Goal: Task Accomplishment & Management: Complete application form

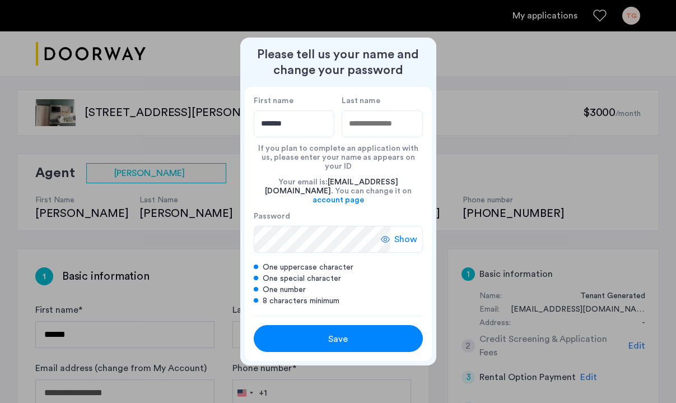
type input "*******"
click at [382, 137] on input "Last name" at bounding box center [381, 123] width 81 height 27
type input "******"
click at [405, 232] on span "Show" at bounding box center [405, 238] width 23 height 13
click at [407, 232] on span "Hide" at bounding box center [407, 238] width 19 height 13
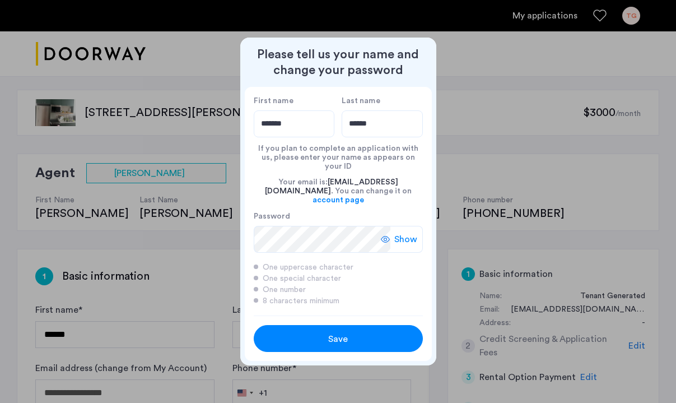
click at [362, 336] on div "Save" at bounding box center [337, 338] width 107 height 13
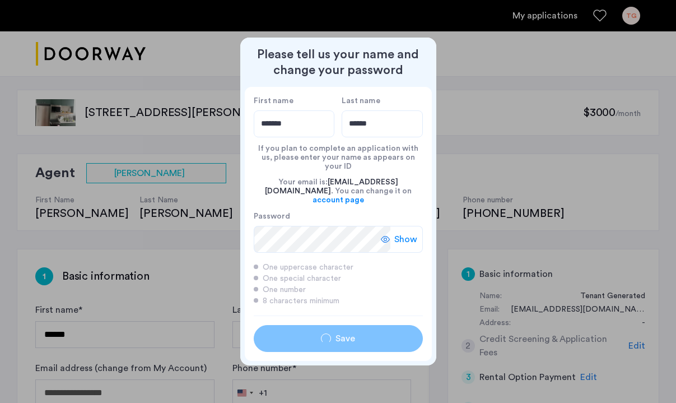
type input "*******"
type input "******"
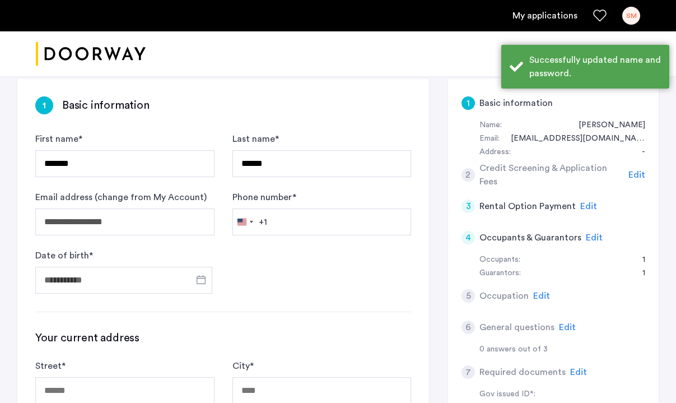
scroll to position [172, 0]
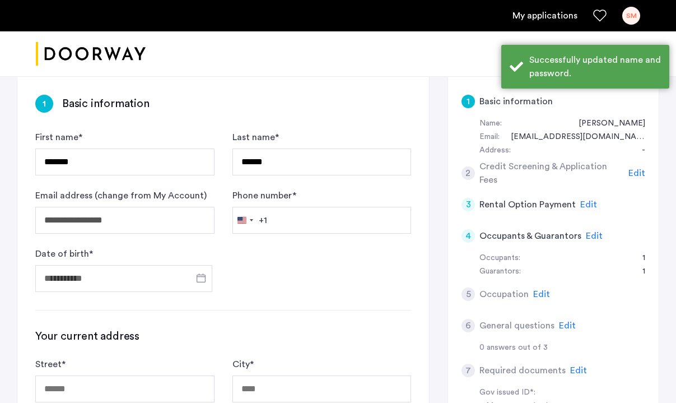
click at [309, 202] on div "Phone number * [GEOGRAPHIC_DATA] +1 +1 244 results found [GEOGRAPHIC_DATA] +93 …" at bounding box center [321, 211] width 179 height 45
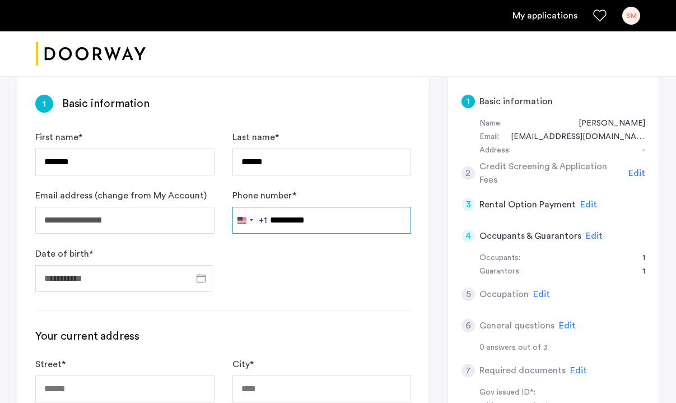
type input "**********"
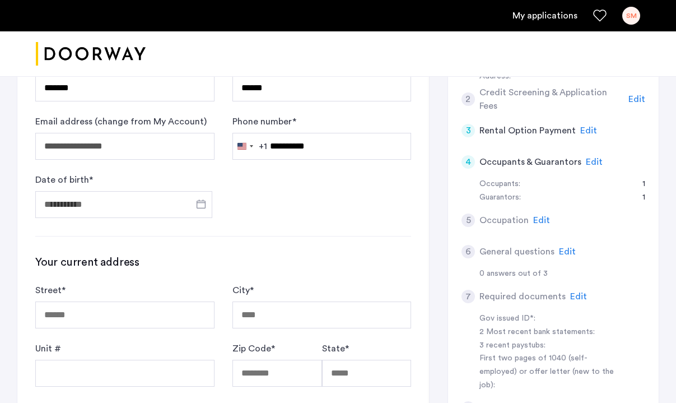
scroll to position [253, 0]
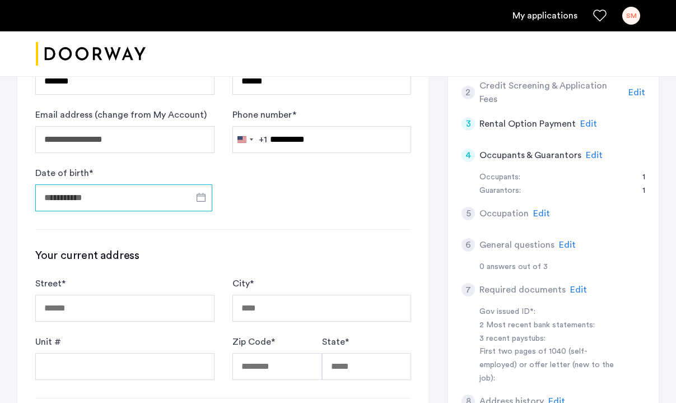
click at [110, 192] on input "Date of birth *" at bounding box center [123, 197] width 177 height 27
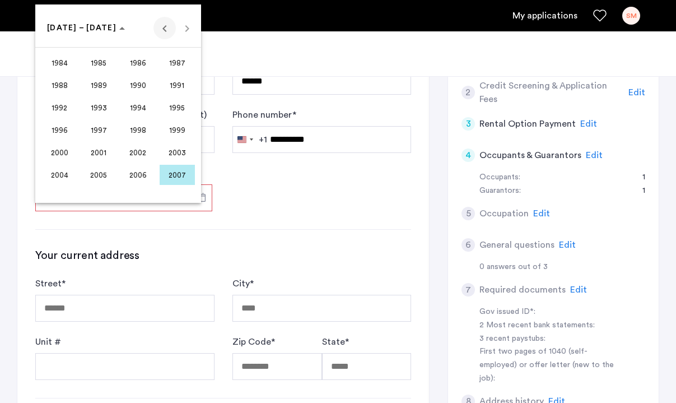
click at [167, 28] on span "Previous 24 years" at bounding box center [164, 28] width 22 height 22
click at [180, 129] on span "1975" at bounding box center [177, 130] width 35 height 20
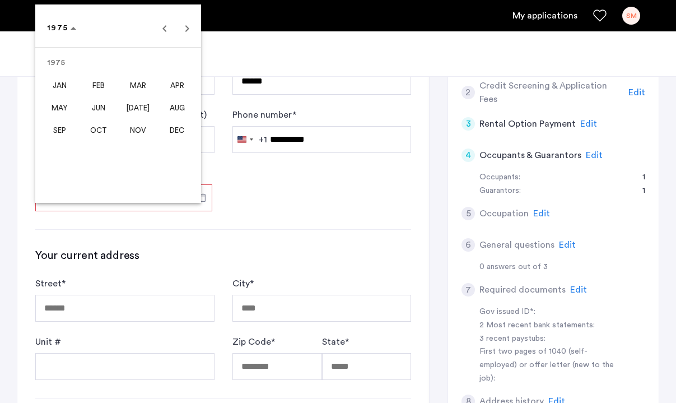
click at [91, 107] on span "JUN" at bounding box center [98, 107] width 35 height 20
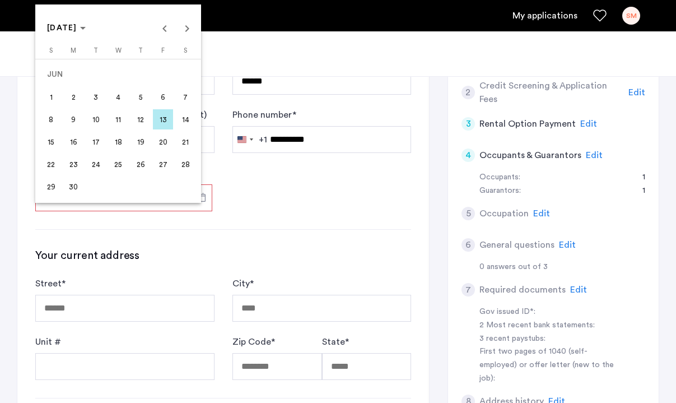
click at [52, 188] on span "29" at bounding box center [51, 186] width 20 height 20
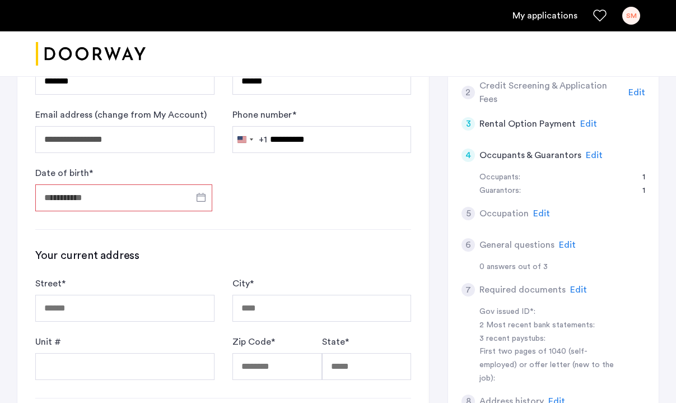
type input "**********"
click at [289, 214] on div "**********" at bounding box center [222, 335] width 411 height 678
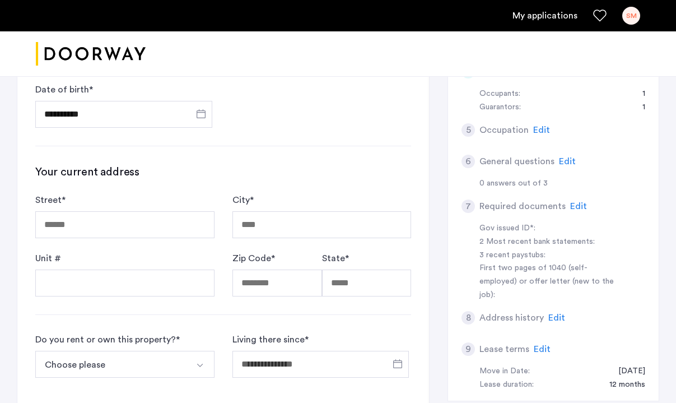
scroll to position [341, 0]
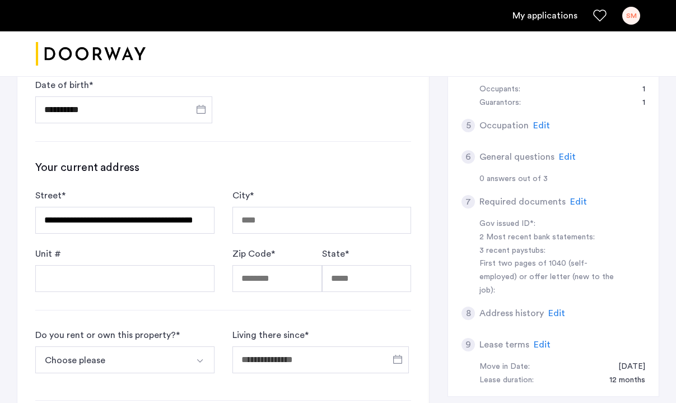
type input "**********"
type input "*******"
type input "*****"
type input "**"
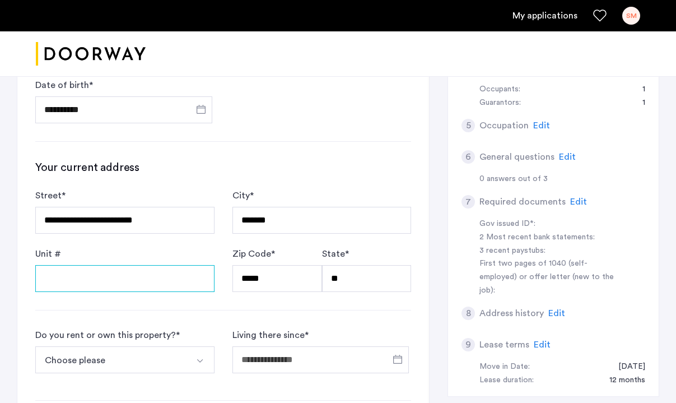
click at [118, 287] on input "Unit #" at bounding box center [124, 278] width 179 height 27
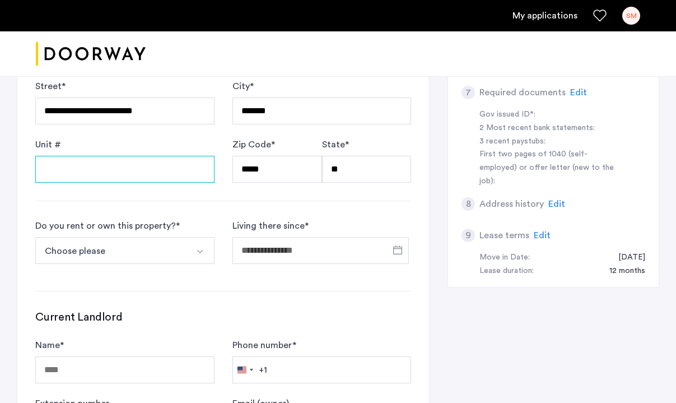
scroll to position [488, 0]
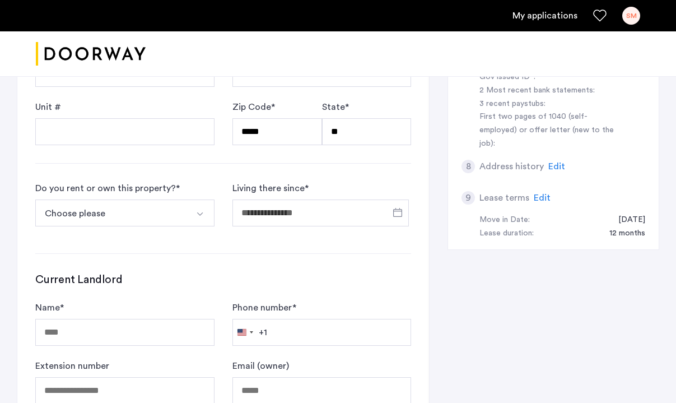
click at [95, 216] on button "Choose please" at bounding box center [111, 212] width 153 height 27
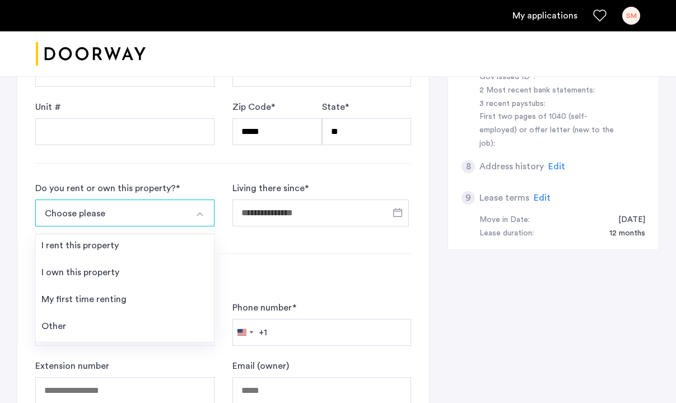
click at [105, 276] on div "I own this property" at bounding box center [80, 271] width 78 height 13
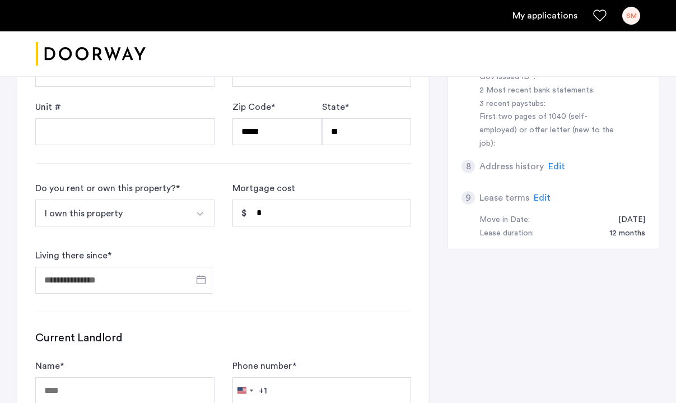
click at [175, 219] on button "I own this property" at bounding box center [111, 212] width 153 height 27
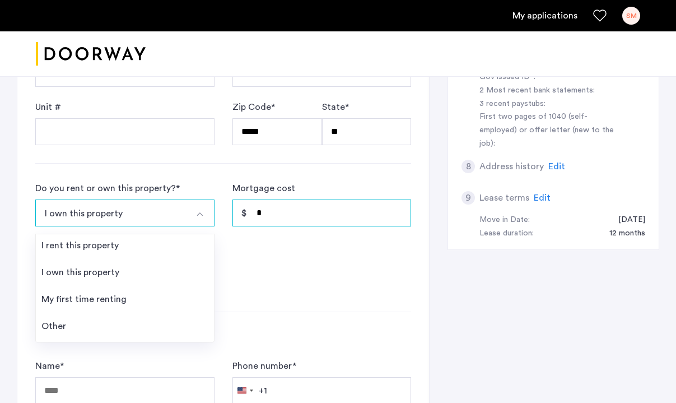
click at [278, 213] on input "*" at bounding box center [321, 212] width 179 height 27
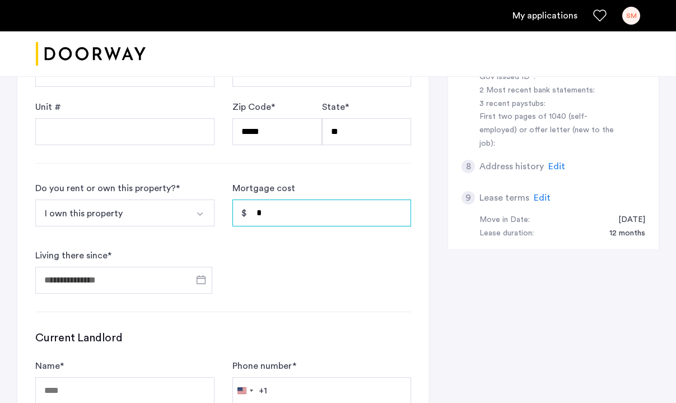
drag, startPoint x: 278, startPoint y: 213, endPoint x: 236, endPoint y: 213, distance: 42.5
click at [236, 213] on input "*" at bounding box center [321, 212] width 179 height 27
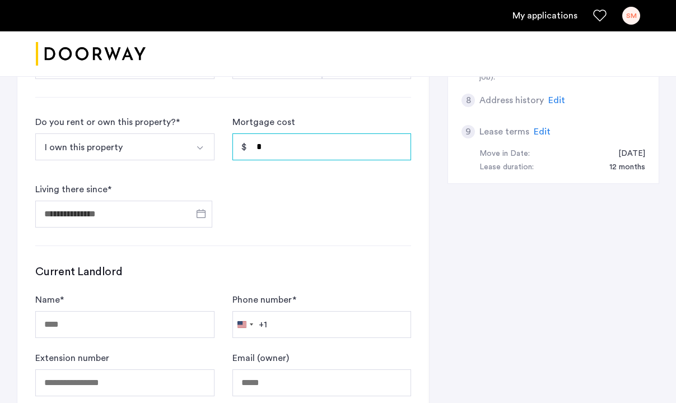
scroll to position [545, 0]
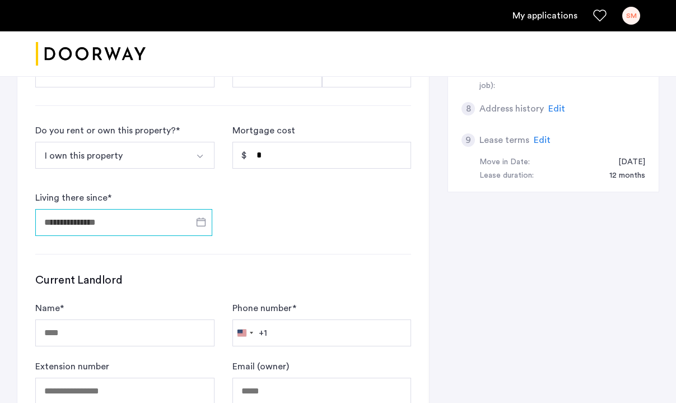
click at [89, 214] on input "Living there since *" at bounding box center [123, 222] width 177 height 27
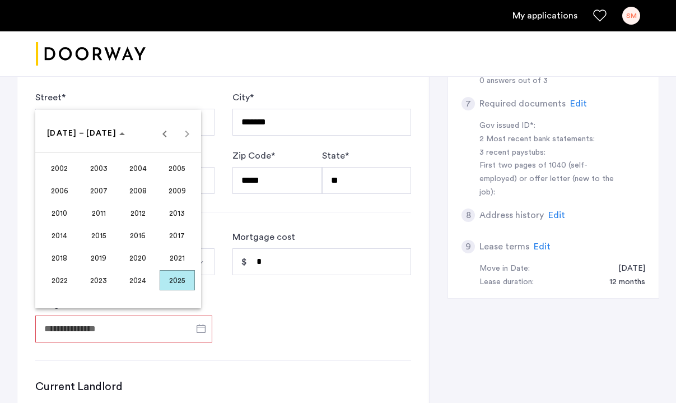
scroll to position [442, 0]
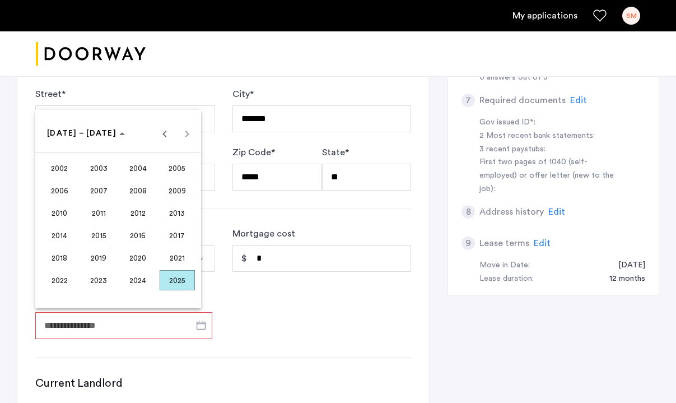
click at [171, 163] on span "2005" at bounding box center [177, 168] width 35 height 20
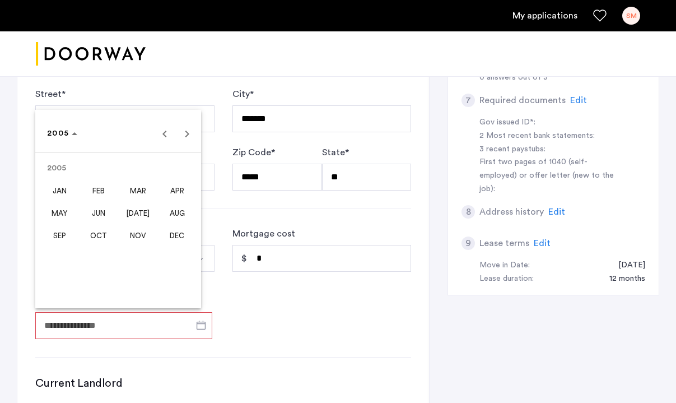
click at [66, 193] on span "JAN" at bounding box center [59, 190] width 35 height 20
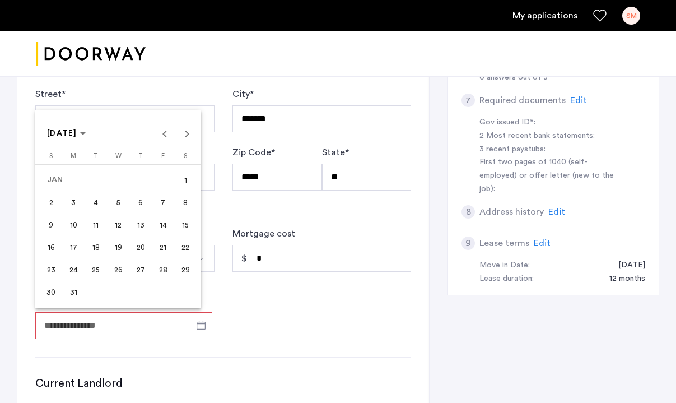
click at [187, 181] on span "1" at bounding box center [185, 180] width 20 height 20
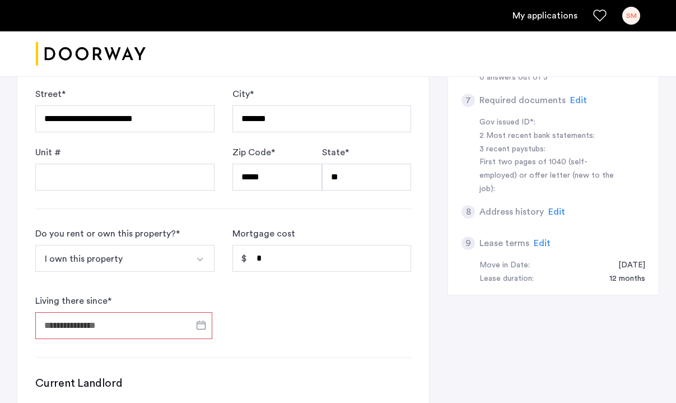
type input "**********"
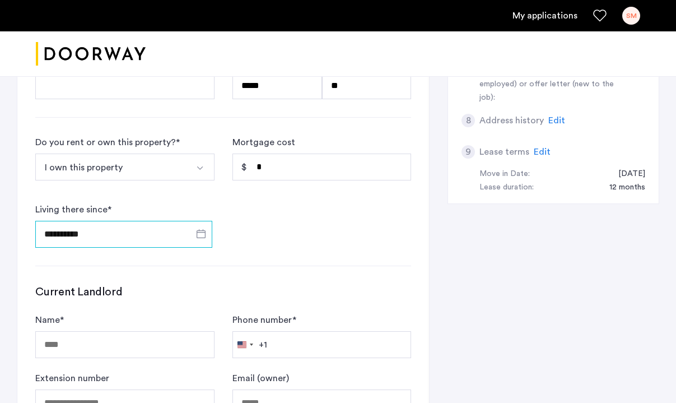
scroll to position [539, 0]
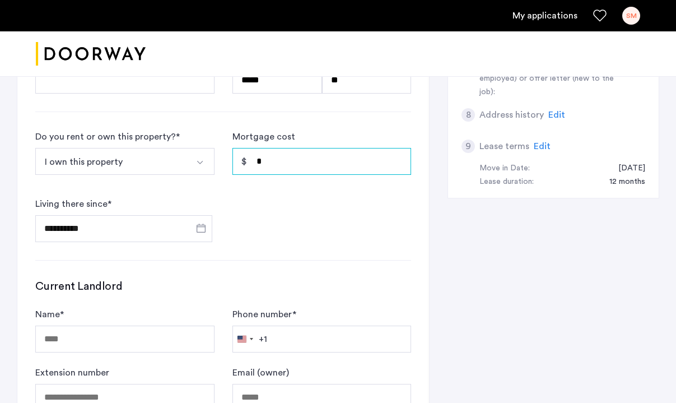
click at [288, 171] on input "*" at bounding box center [321, 161] width 179 height 27
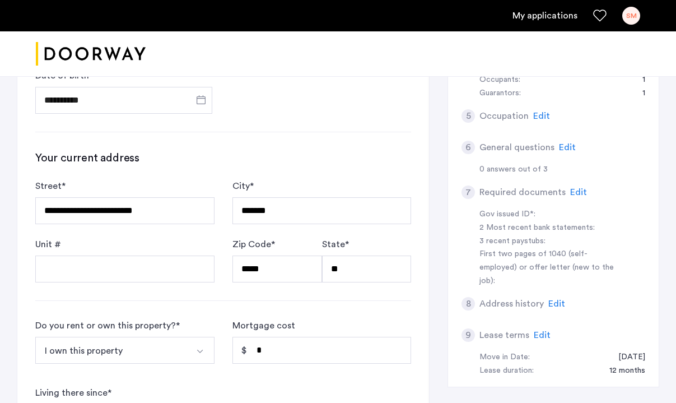
scroll to position [346, 0]
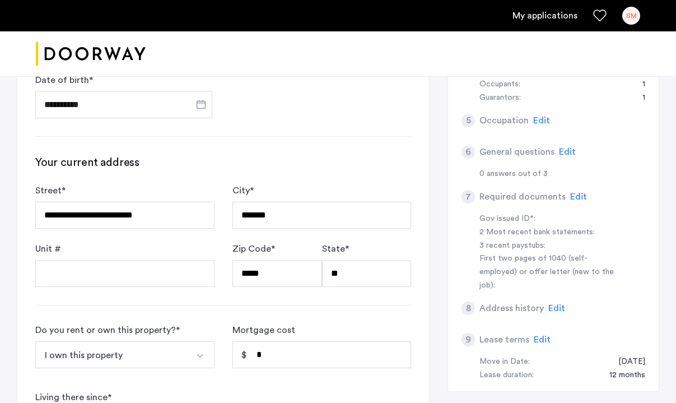
click at [159, 163] on h3 "Your current address" at bounding box center [223, 163] width 376 height 16
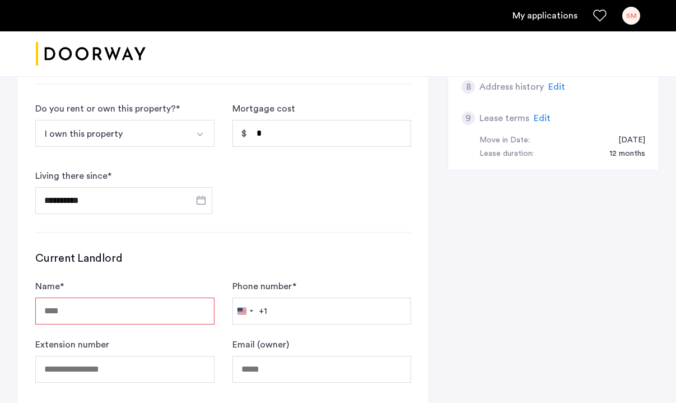
scroll to position [479, 0]
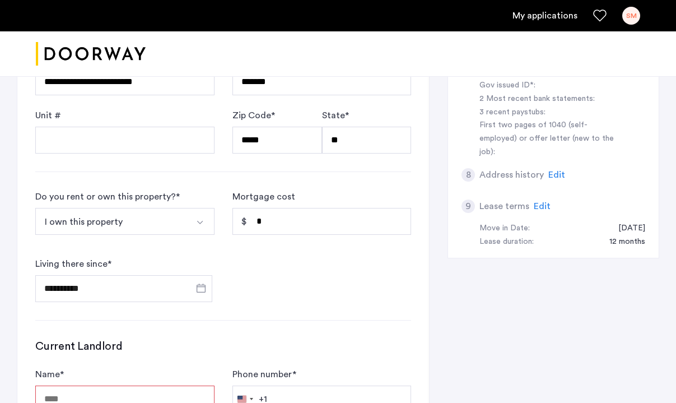
click at [137, 216] on button "I own this property" at bounding box center [111, 221] width 153 height 27
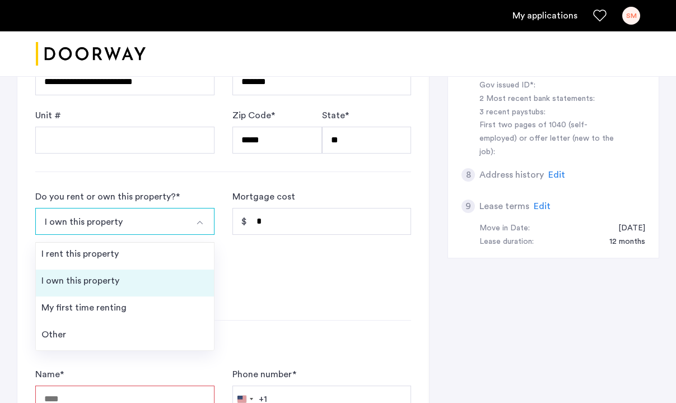
click at [110, 279] on div "I own this property" at bounding box center [80, 280] width 78 height 13
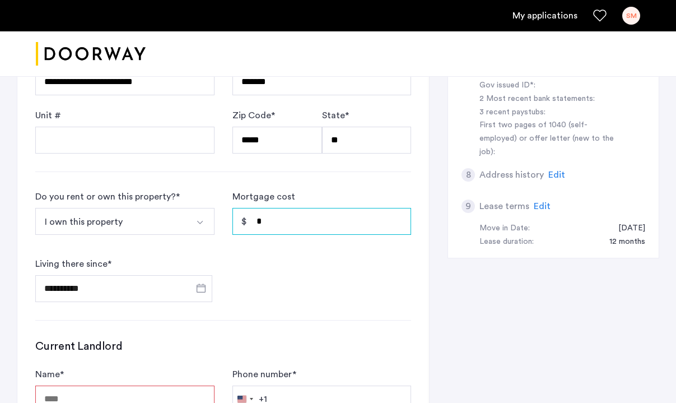
click at [288, 226] on input "*" at bounding box center [321, 221] width 179 height 27
type input "*"
type input "*****"
click at [343, 272] on form "**********" at bounding box center [223, 246] width 376 height 112
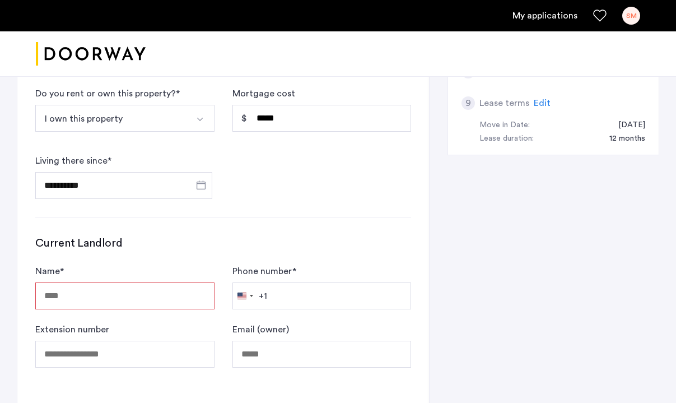
scroll to position [603, 0]
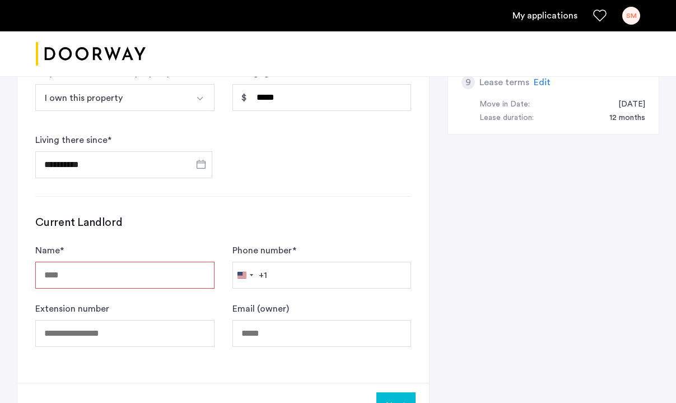
click at [120, 283] on input "Name *" at bounding box center [124, 274] width 179 height 27
type input "***"
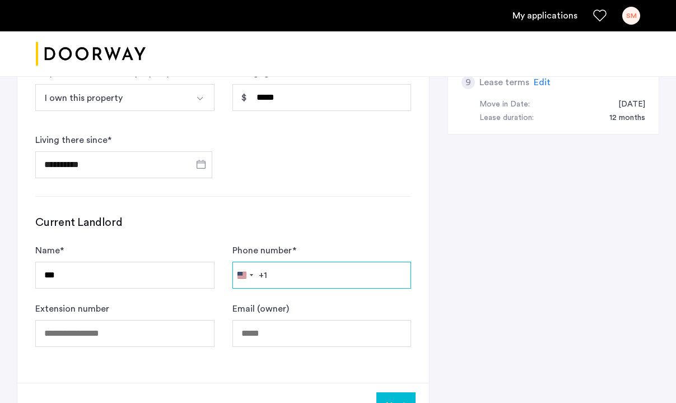
click at [292, 278] on input "Phone number *" at bounding box center [321, 274] width 179 height 27
type input "********"
click at [205, 301] on form "Name * *** Phone number * [GEOGRAPHIC_DATA] +1 +1 244 results found [GEOGRAPHIC…" at bounding box center [223, 295] width 376 height 103
click at [327, 275] on input "********" at bounding box center [321, 274] width 179 height 27
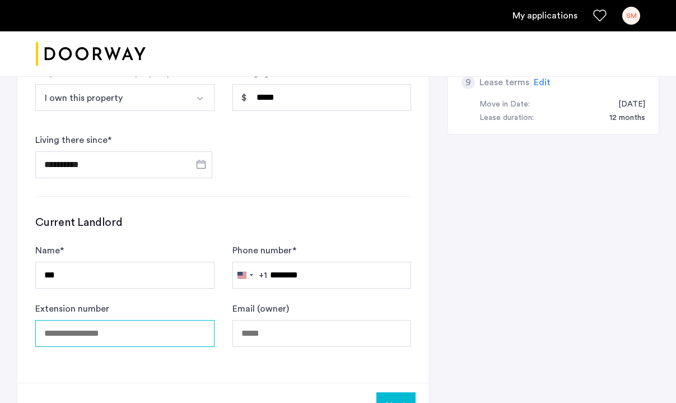
click at [130, 334] on input "Extension number" at bounding box center [124, 333] width 179 height 27
click at [206, 305] on div "Extension number" at bounding box center [124, 324] width 179 height 45
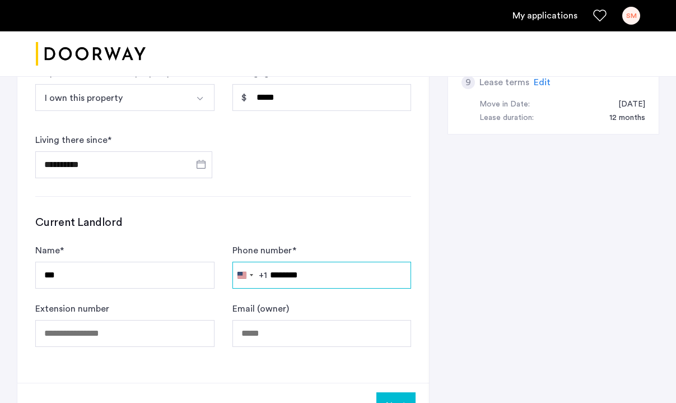
drag, startPoint x: 342, startPoint y: 273, endPoint x: 272, endPoint y: 273, distance: 70.5
click at [270, 272] on input "********" at bounding box center [321, 274] width 179 height 27
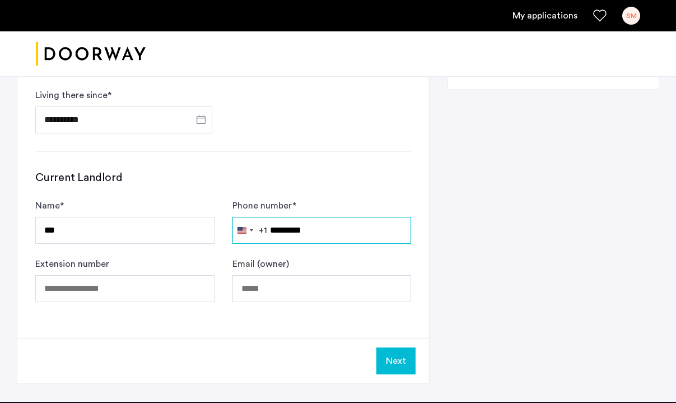
scroll to position [648, 0]
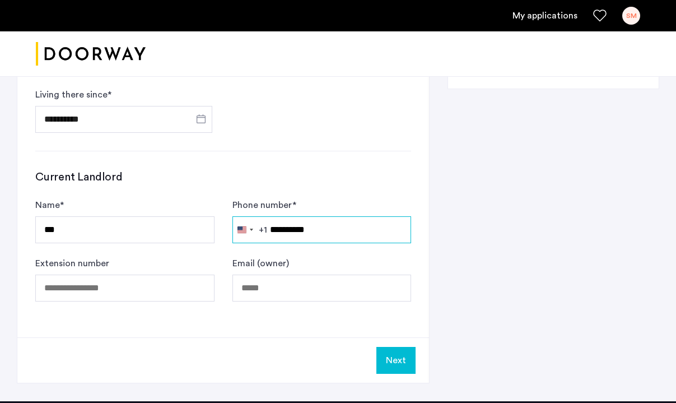
type input "**********"
click at [364, 344] on div "Next" at bounding box center [222, 359] width 411 height 45
click at [395, 358] on button "Next" at bounding box center [395, 360] width 39 height 27
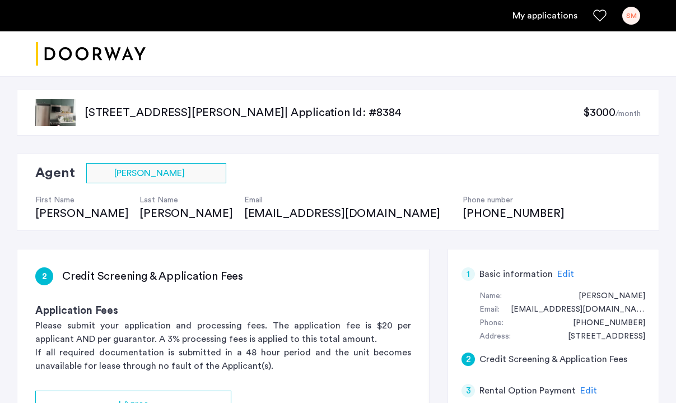
drag, startPoint x: 395, startPoint y: 358, endPoint x: 380, endPoint y: 241, distance: 118.5
click at [395, 356] on p "If all required documentation is submitted in a 48 hour period and the unit bec…" at bounding box center [223, 358] width 376 height 27
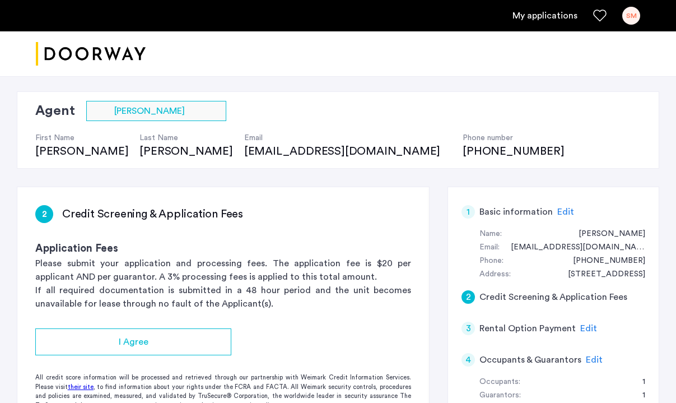
click at [298, 269] on p "Please submit your application and processing fees. The application fee is $20 …" at bounding box center [223, 269] width 376 height 27
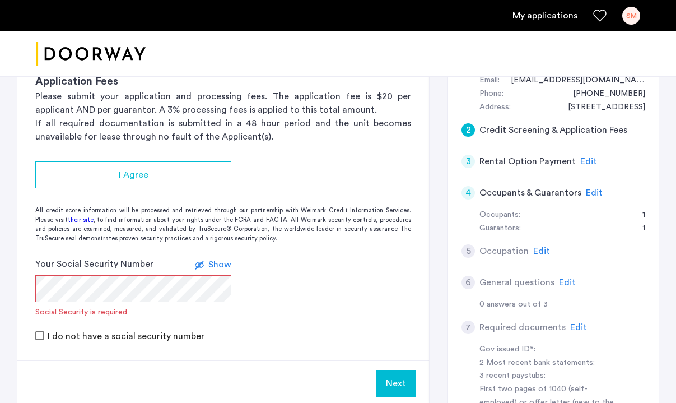
scroll to position [237, 0]
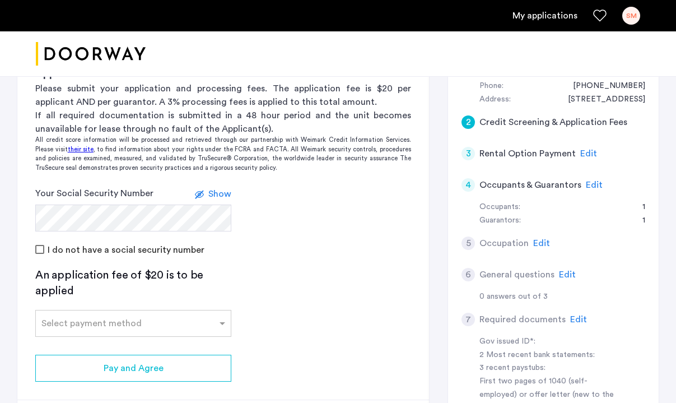
click at [224, 189] on span "Show" at bounding box center [219, 193] width 23 height 9
click at [224, 189] on span "Hide" at bounding box center [221, 193] width 19 height 9
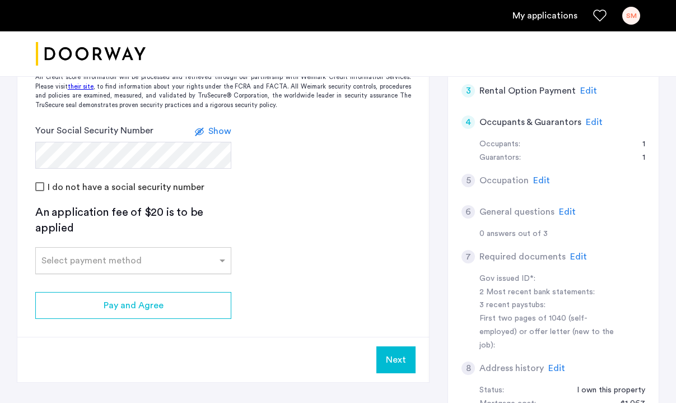
click at [134, 257] on input "text" at bounding box center [121, 258] width 161 height 8
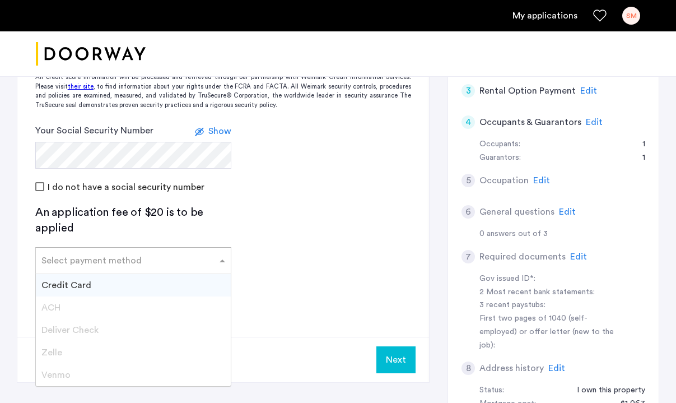
click at [95, 286] on div "Credit Card" at bounding box center [133, 285] width 195 height 22
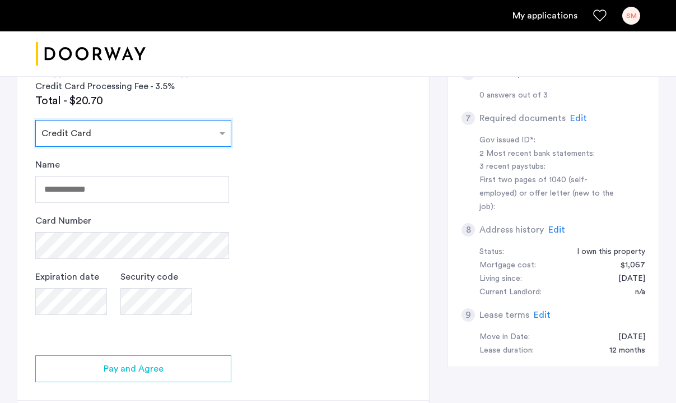
scroll to position [437, 0]
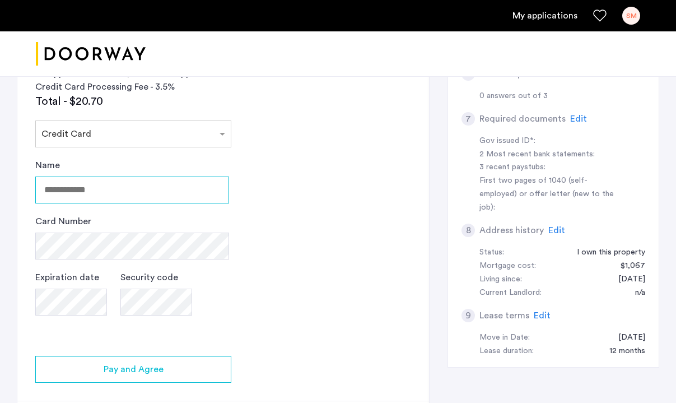
click at [91, 193] on input "Name" at bounding box center [132, 189] width 194 height 27
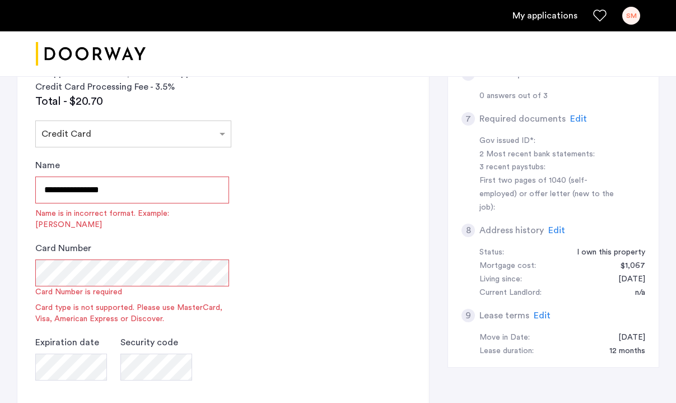
drag, startPoint x: 141, startPoint y: 188, endPoint x: -15, endPoint y: 180, distance: 155.2
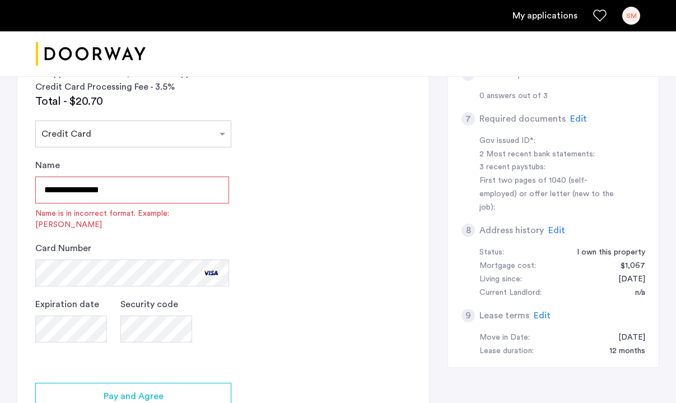
drag, startPoint x: 130, startPoint y: 194, endPoint x: -26, endPoint y: 179, distance: 156.3
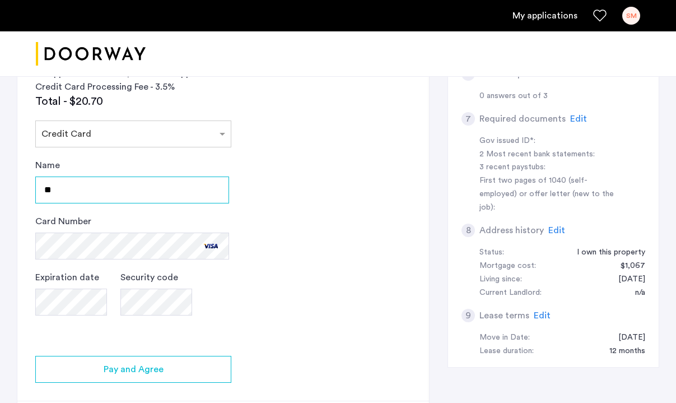
type input "*"
type input "**********"
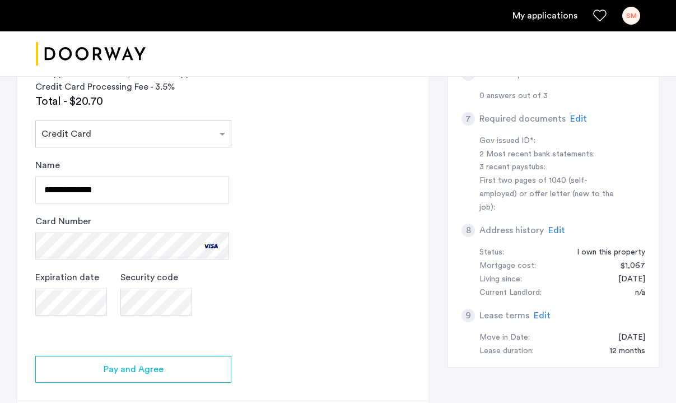
click at [366, 210] on app-credit-screening "2 Credit Screening & Application Fees Application Fees Please submit your appli…" at bounding box center [222, 129] width 411 height 634
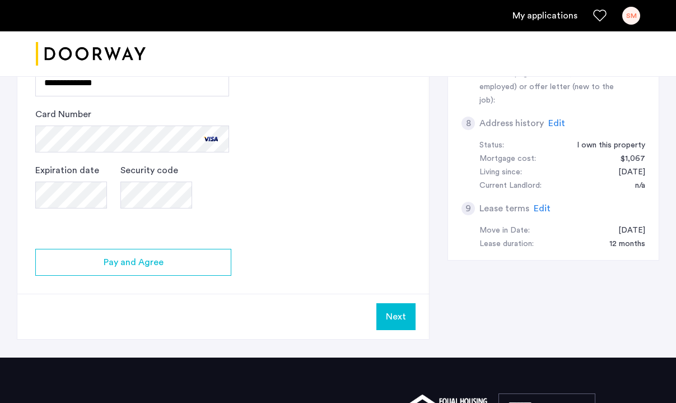
scroll to position [546, 0]
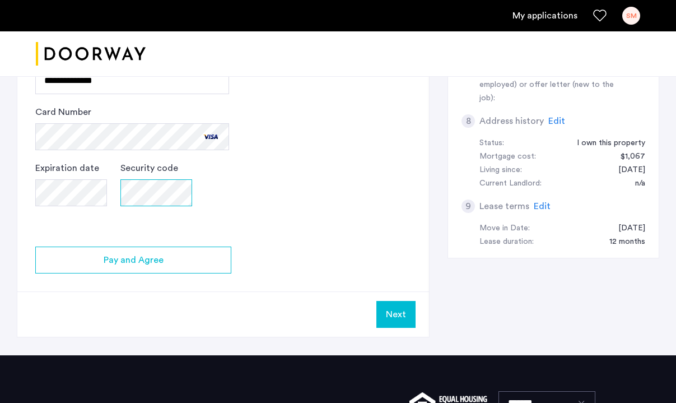
click at [25, 190] on app-credit-screening "2 Credit Screening & Application Fees Application Fees Please submit your appli…" at bounding box center [222, 20] width 411 height 634
click at [326, 251] on app-credit-screening "2 Credit Screening & Application Fees Application Fees Please submit your appli…" at bounding box center [222, 20] width 411 height 634
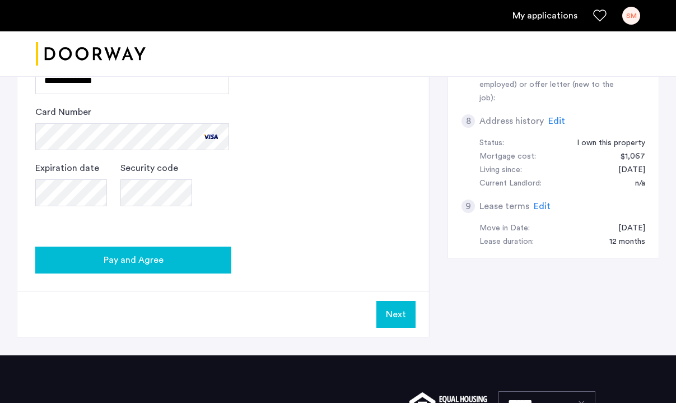
click at [177, 248] on button "Pay and Agree" at bounding box center [133, 259] width 196 height 27
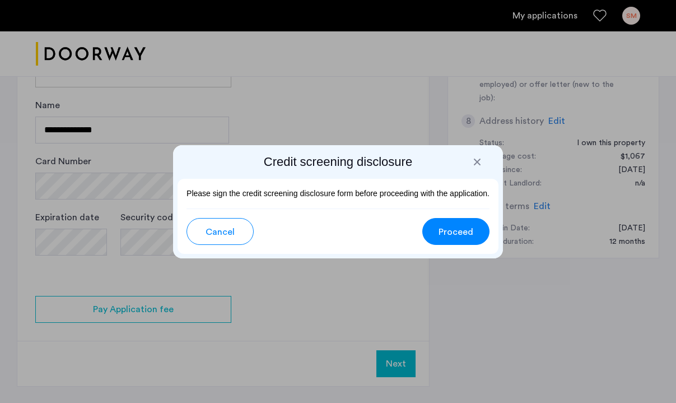
scroll to position [0, 0]
click at [450, 231] on span "Proceed" at bounding box center [455, 231] width 35 height 13
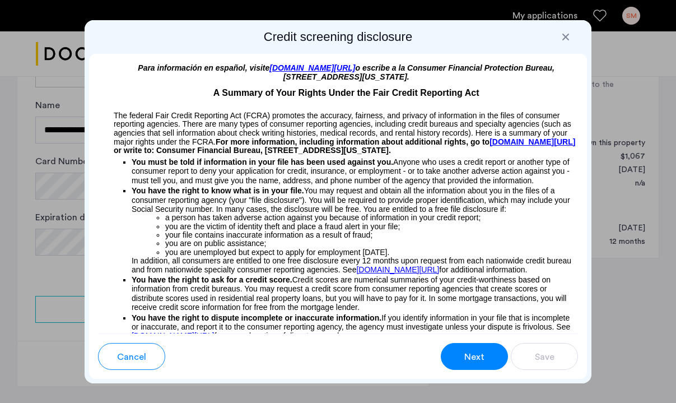
click at [486, 354] on button "Next" at bounding box center [474, 356] width 67 height 27
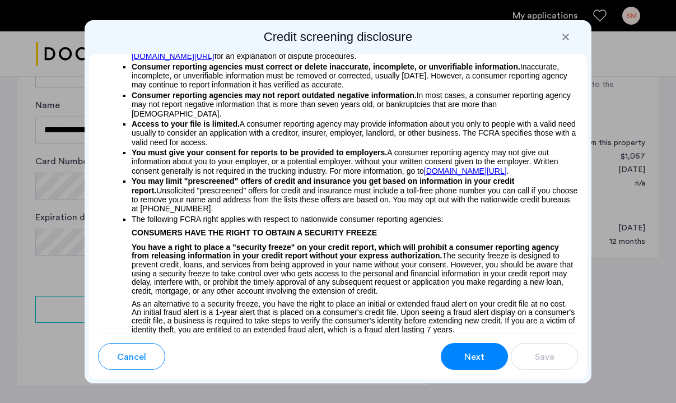
click at [486, 354] on button "Next" at bounding box center [474, 356] width 67 height 27
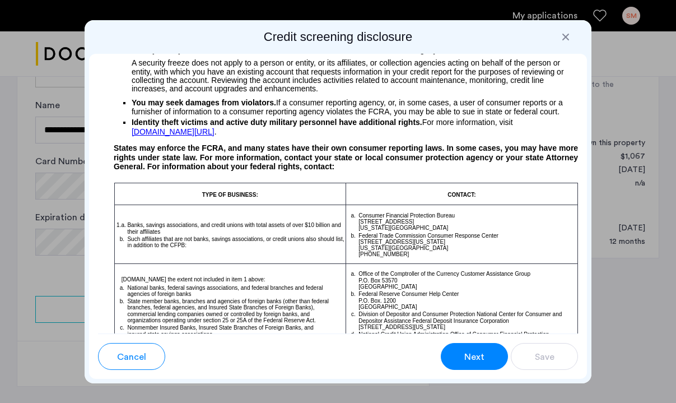
click at [486, 354] on button "Next" at bounding box center [474, 356] width 67 height 27
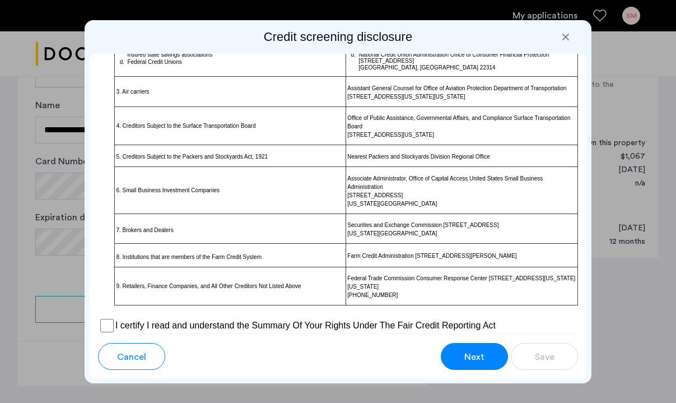
click at [486, 354] on button "Next" at bounding box center [474, 356] width 67 height 27
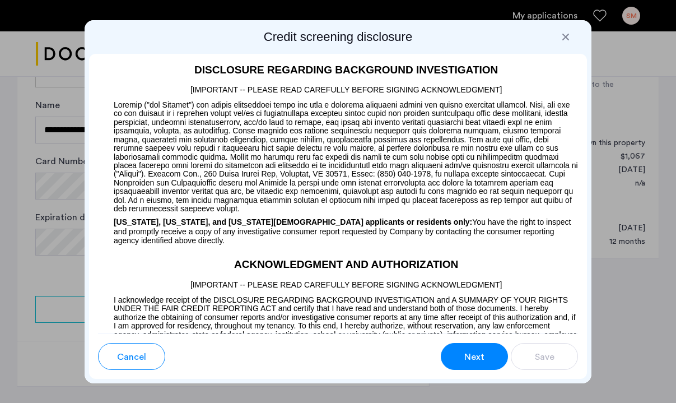
click at [486, 354] on button "Next" at bounding box center [474, 356] width 67 height 27
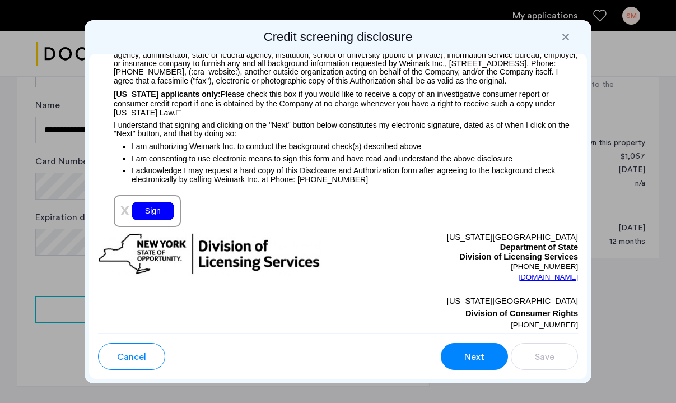
click at [486, 354] on button "Next" at bounding box center [474, 356] width 67 height 27
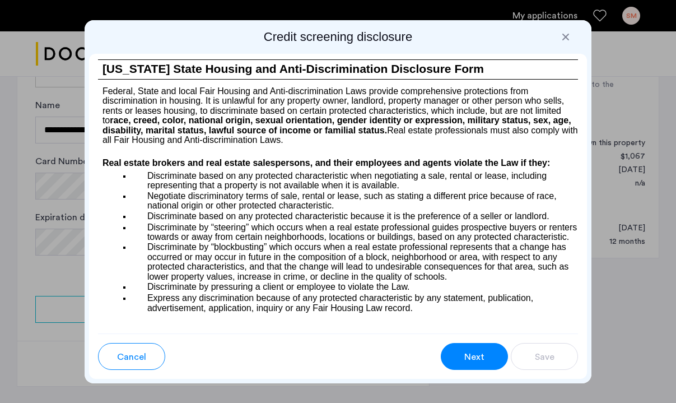
click at [486, 354] on button "Next" at bounding box center [474, 356] width 67 height 27
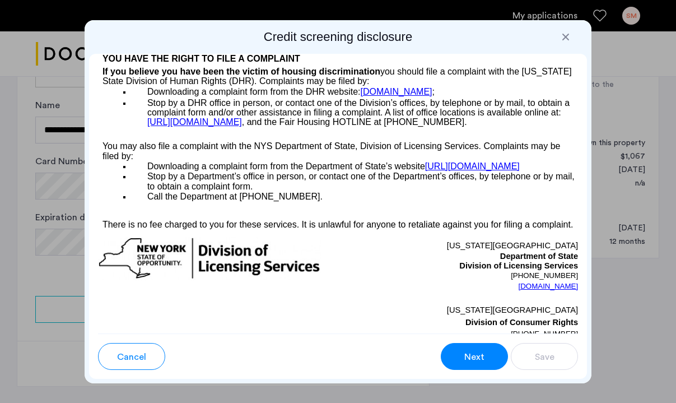
click at [486, 354] on button "Next" at bounding box center [474, 356] width 67 height 27
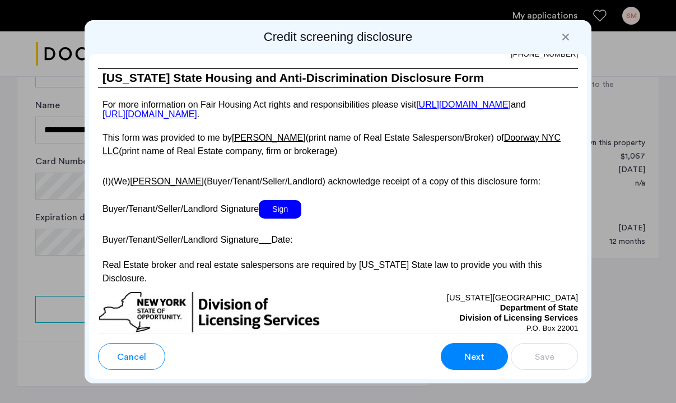
click at [486, 354] on button "Next" at bounding box center [474, 356] width 67 height 27
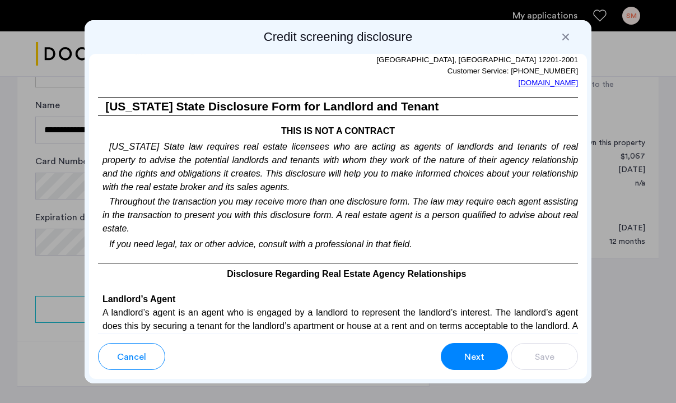
click at [486, 354] on button "Next" at bounding box center [474, 356] width 67 height 27
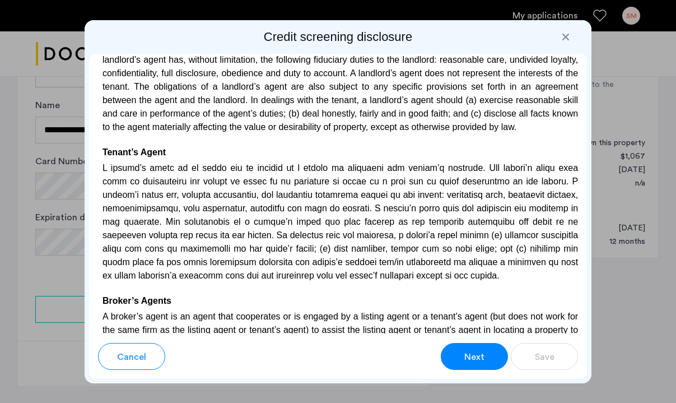
click at [486, 354] on button "Next" at bounding box center [474, 356] width 67 height 27
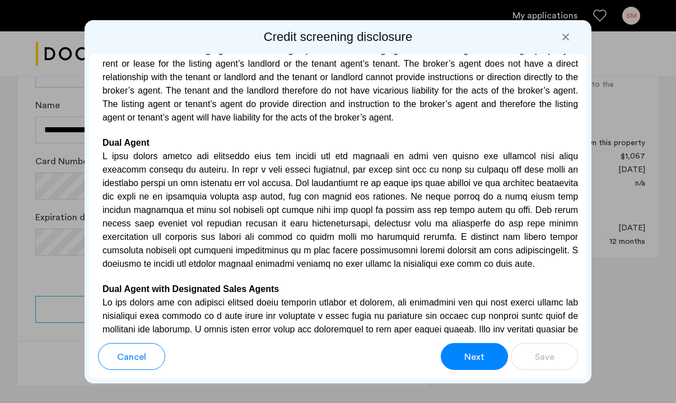
click at [486, 354] on button "Next" at bounding box center [474, 356] width 67 height 27
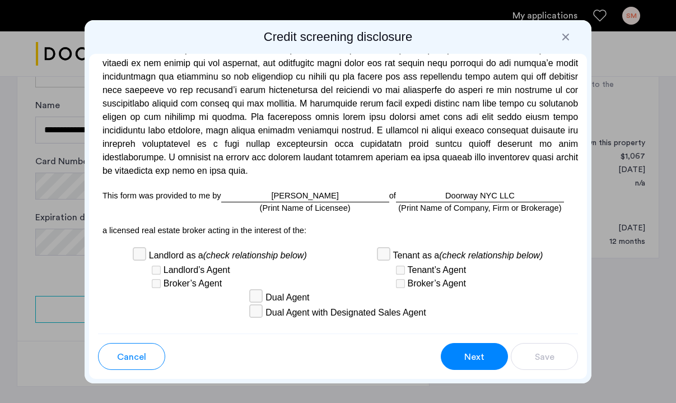
click at [486, 354] on button "Next" at bounding box center [474, 356] width 67 height 27
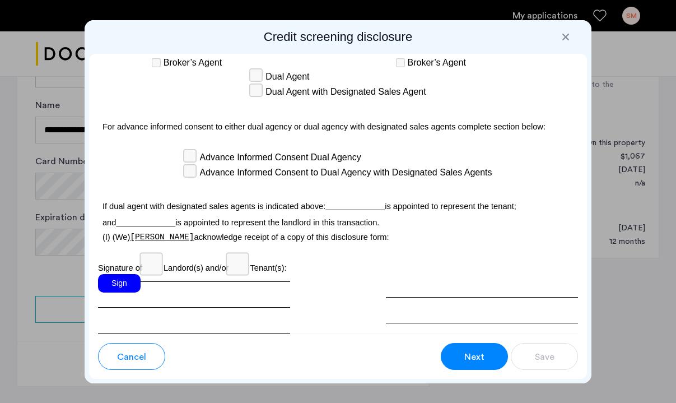
click at [486, 354] on button "Next" at bounding box center [474, 356] width 67 height 27
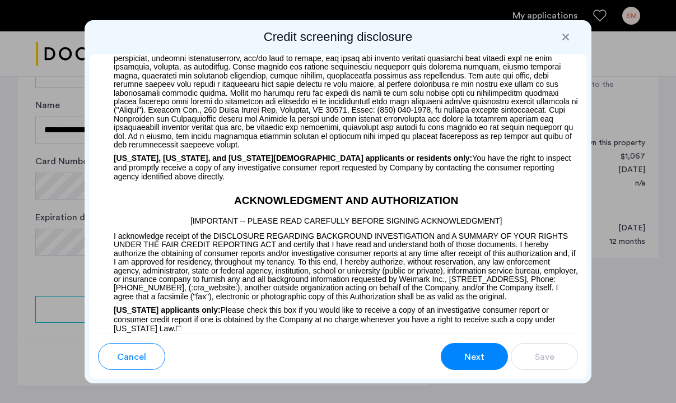
click at [486, 354] on button "Next" at bounding box center [474, 356] width 67 height 27
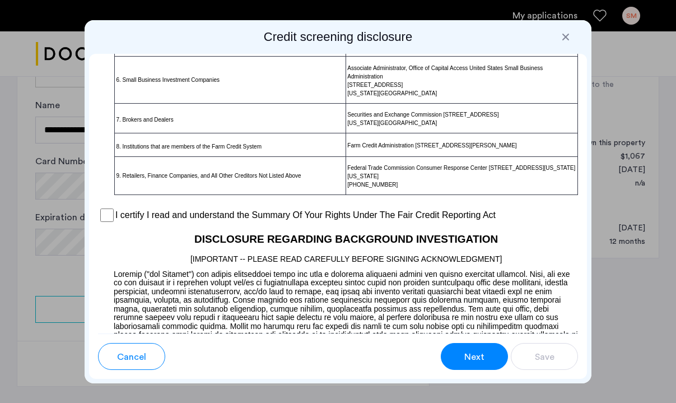
scroll to position [944, 0]
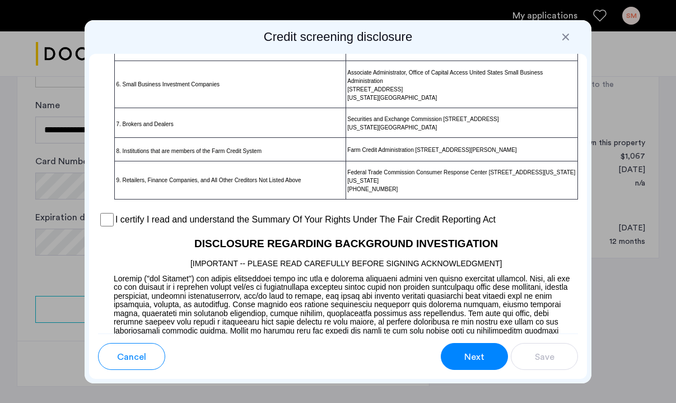
click at [463, 346] on button "Next" at bounding box center [474, 356] width 67 height 27
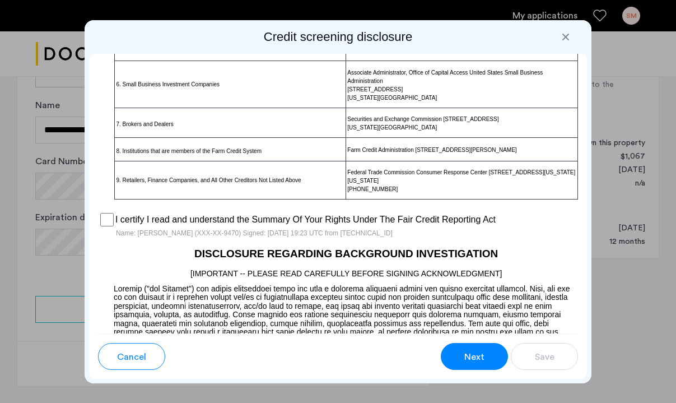
click at [480, 357] on span "Next" at bounding box center [474, 356] width 20 height 13
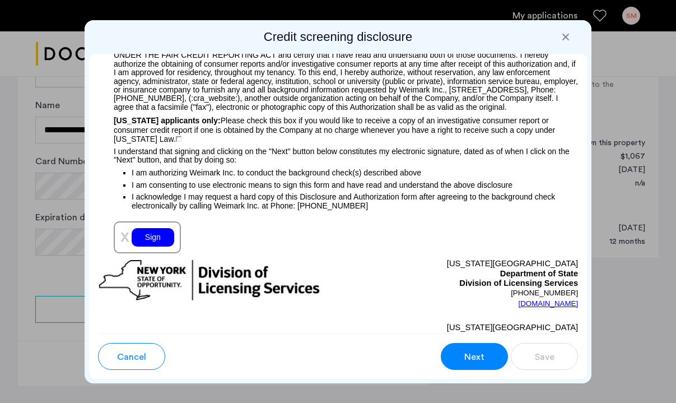
click at [140, 228] on div "Sign" at bounding box center [153, 237] width 43 height 18
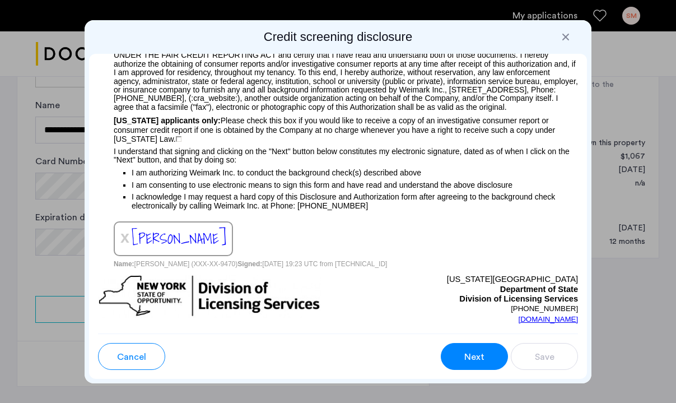
click at [441, 339] on div "Cancel Next Save" at bounding box center [338, 351] width 480 height 36
click at [450, 345] on button "Next" at bounding box center [474, 356] width 67 height 27
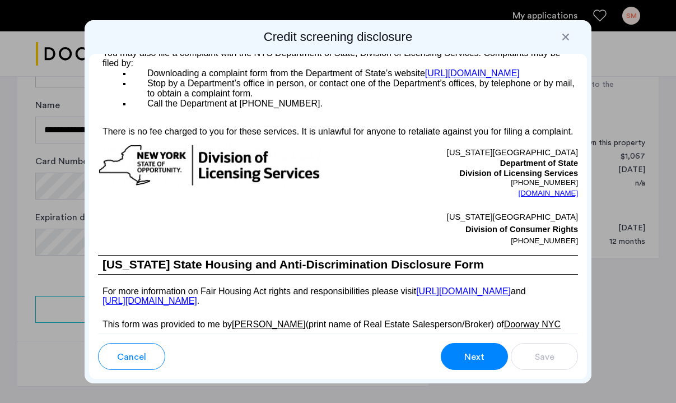
scroll to position [2224, 0]
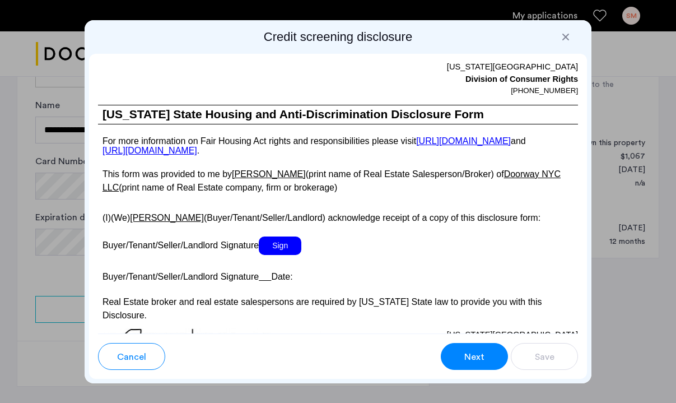
click at [281, 236] on span "Sign" at bounding box center [280, 245] width 43 height 18
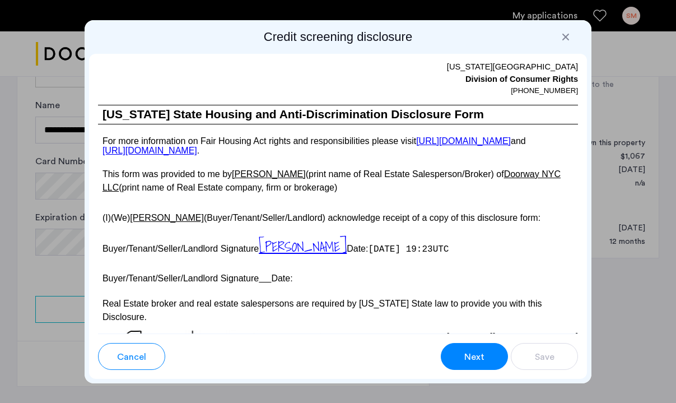
click at [480, 345] on button "Next" at bounding box center [474, 356] width 67 height 27
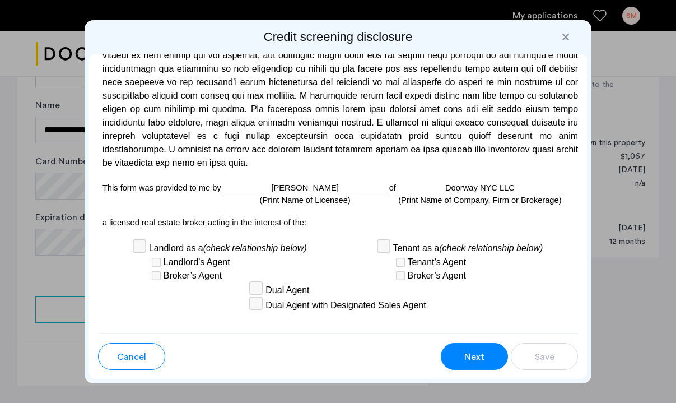
scroll to position [3600, 0]
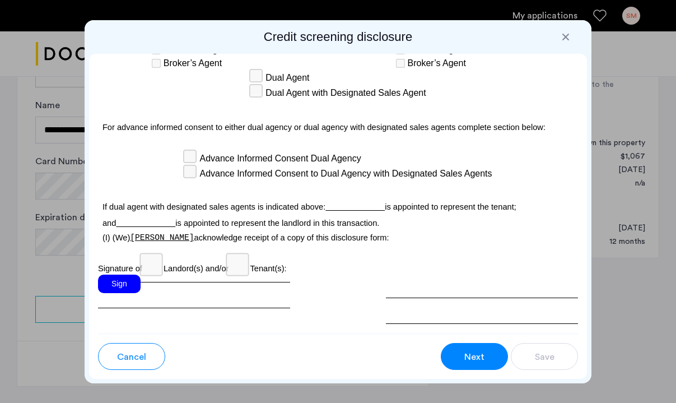
click at [123, 274] on div "Sign" at bounding box center [119, 283] width 43 height 18
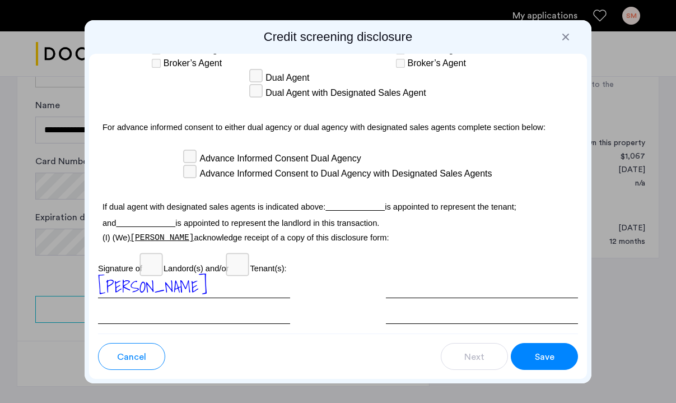
scroll to position [0, 0]
click at [554, 363] on button "Save" at bounding box center [544, 356] width 67 height 27
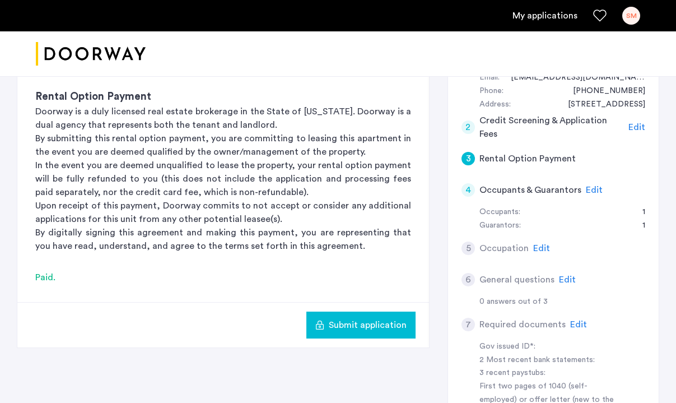
scroll to position [230, 0]
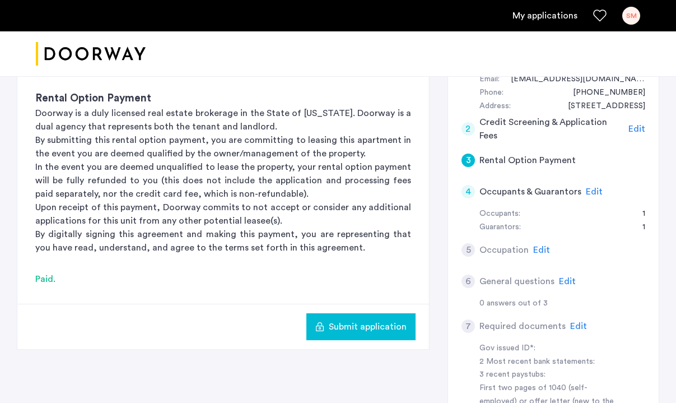
click at [544, 247] on span "Edit" at bounding box center [541, 249] width 17 height 9
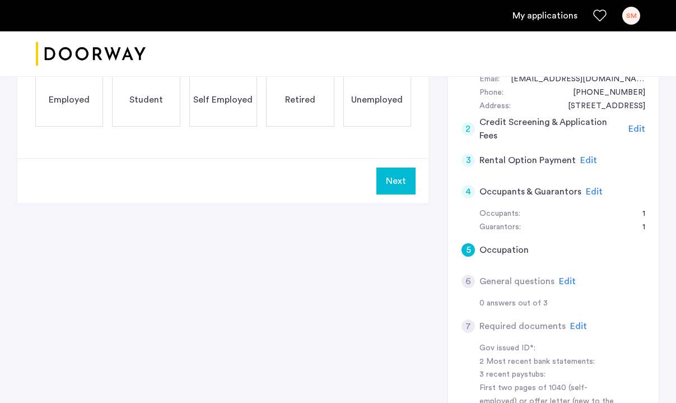
click at [595, 189] on span "Edit" at bounding box center [594, 191] width 17 height 9
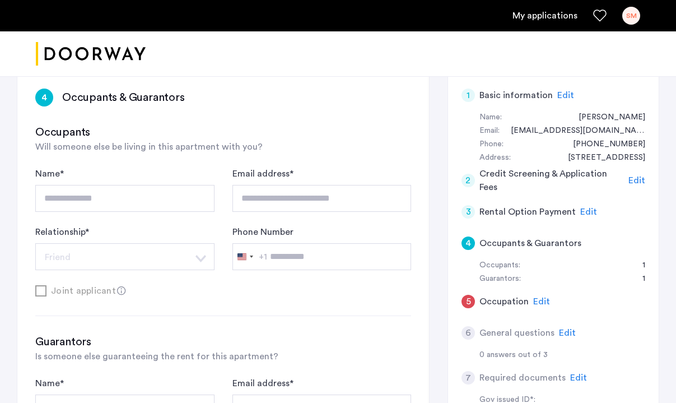
scroll to position [191, 0]
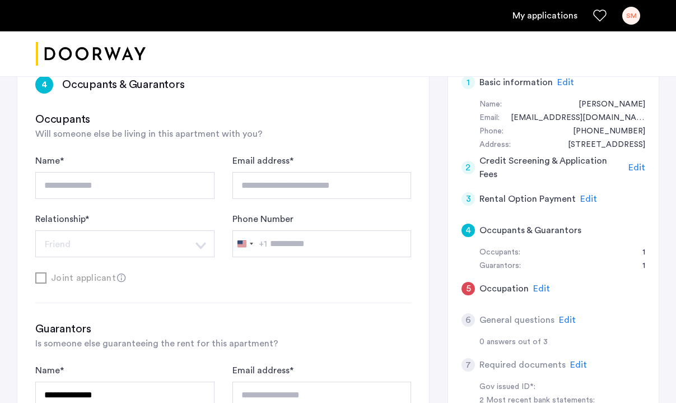
click at [542, 284] on span "Edit" at bounding box center [541, 288] width 17 height 9
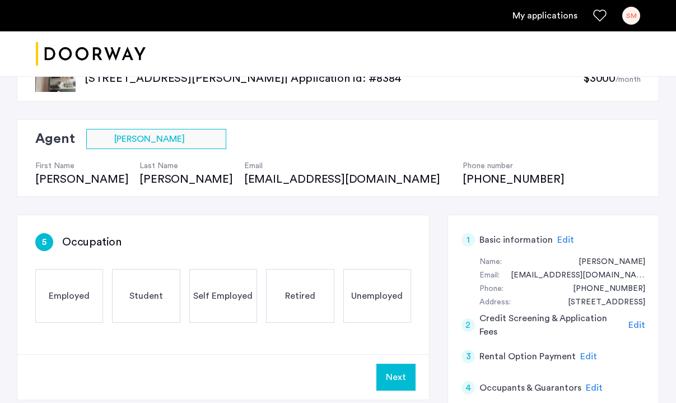
scroll to position [135, 0]
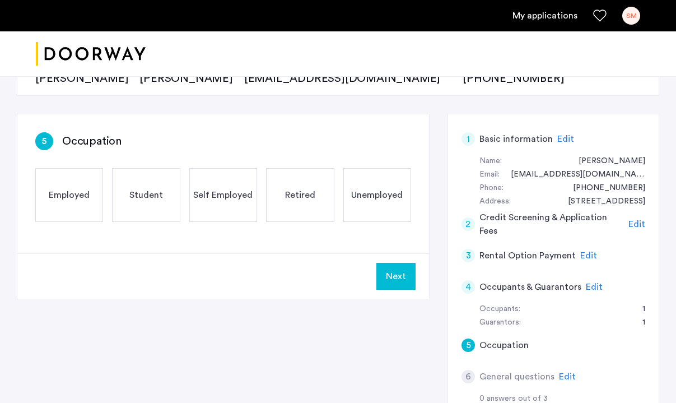
click at [72, 185] on div "Employed" at bounding box center [69, 195] width 68 height 54
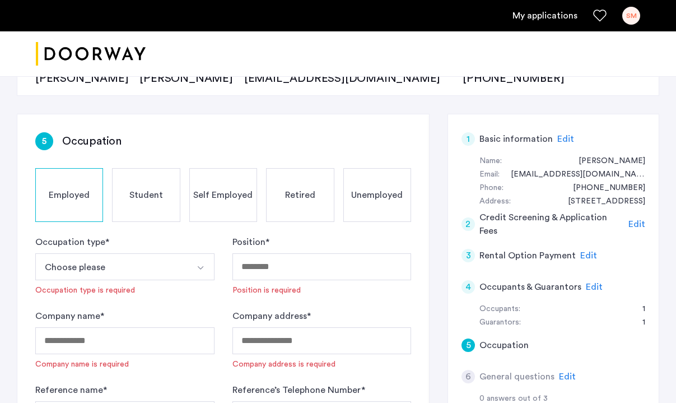
click at [115, 272] on button "Choose please" at bounding box center [111, 266] width 153 height 27
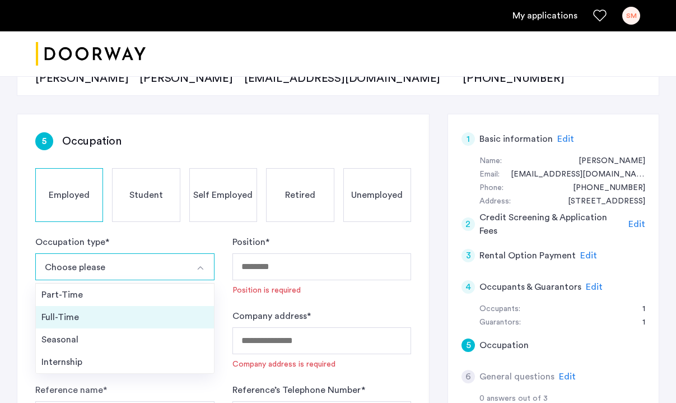
click at [79, 317] on div "Full-Time" at bounding box center [124, 316] width 167 height 13
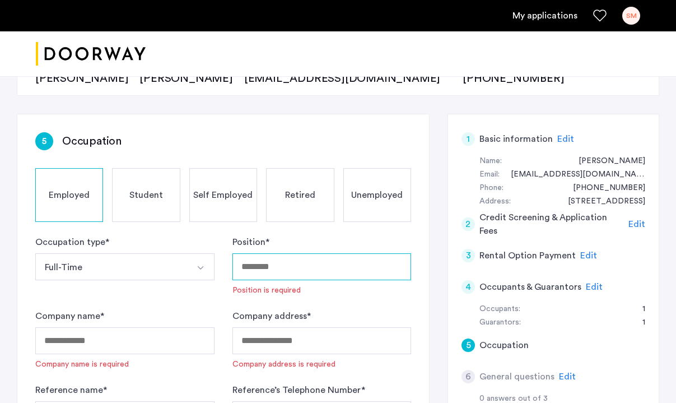
click at [275, 258] on input "Position *" at bounding box center [321, 266] width 179 height 27
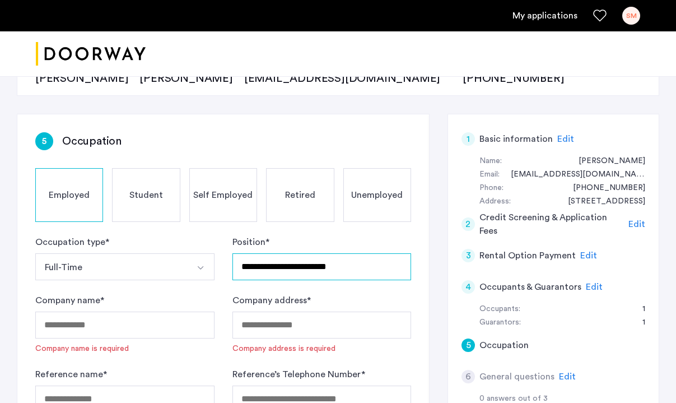
type input "**********"
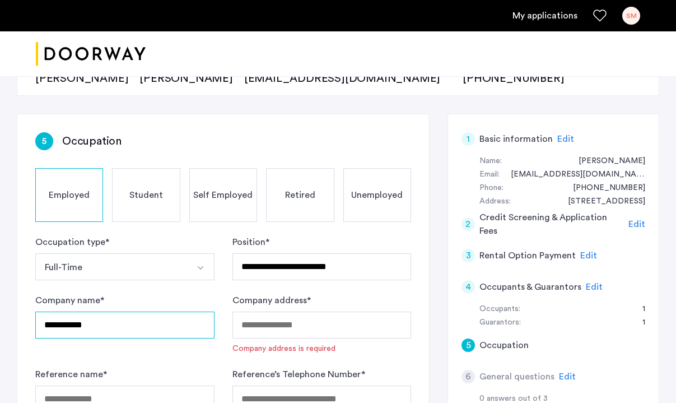
type input "**********"
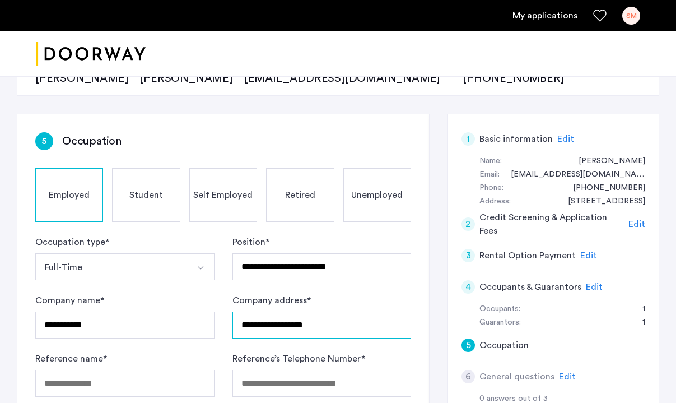
scroll to position [206, 0]
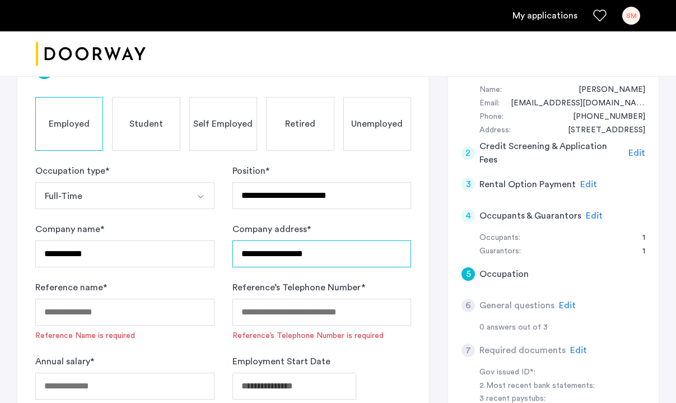
type input "**********"
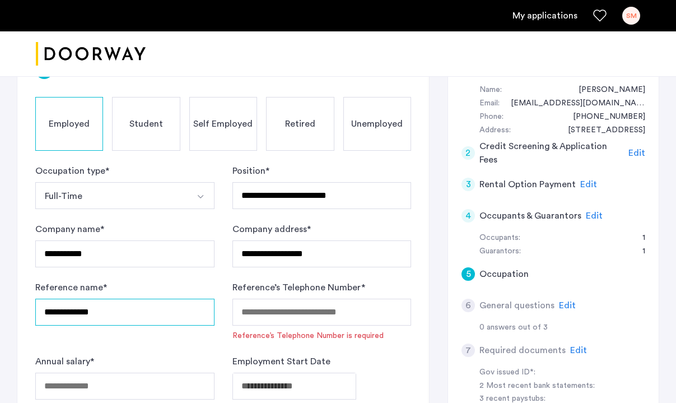
type input "**********"
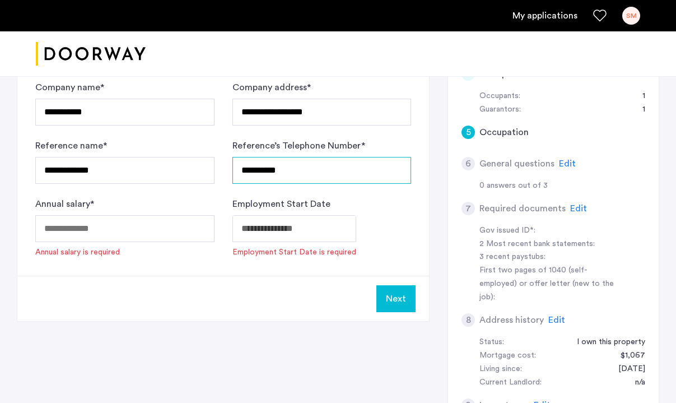
scroll to position [349, 0]
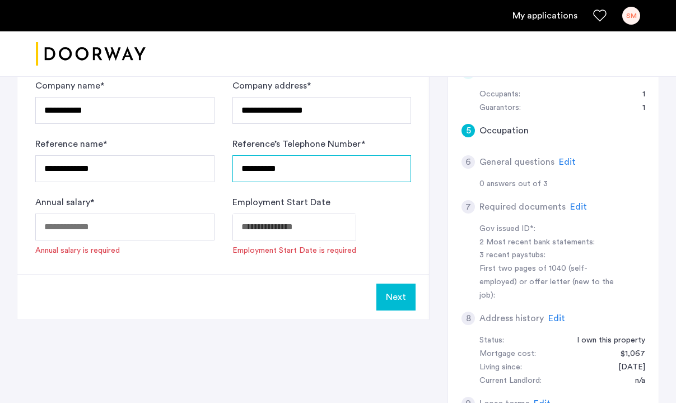
type input "**********"
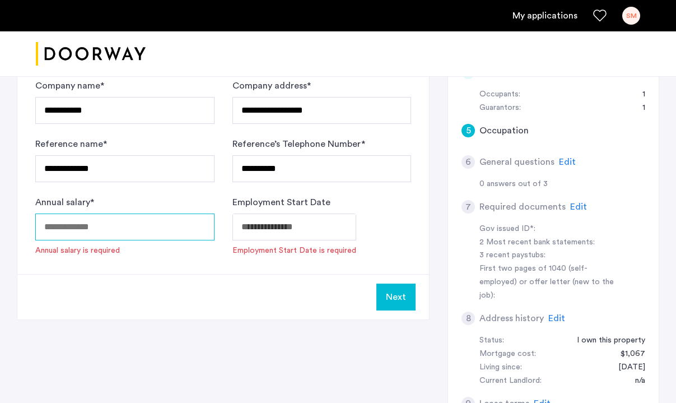
click at [106, 226] on input "Annual salary *" at bounding box center [124, 226] width 179 height 27
type input "*****"
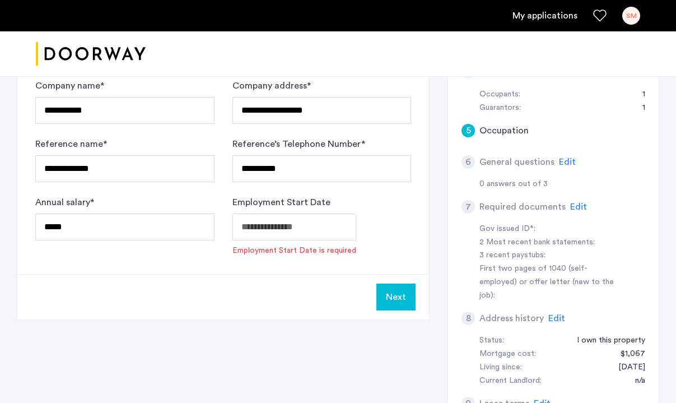
click at [218, 280] on div "Next" at bounding box center [222, 296] width 411 height 45
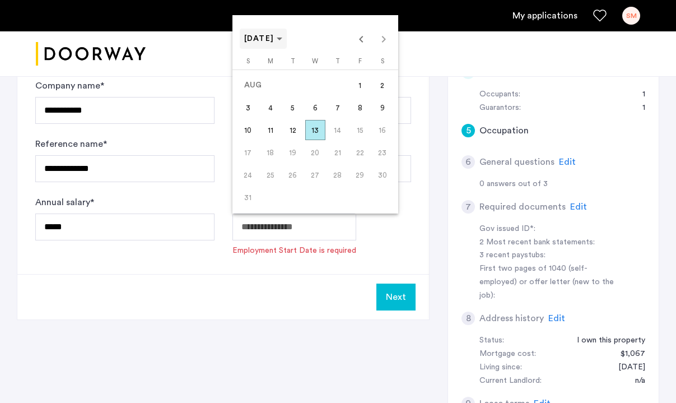
click at [274, 36] on span "[DATE]" at bounding box center [259, 39] width 30 height 8
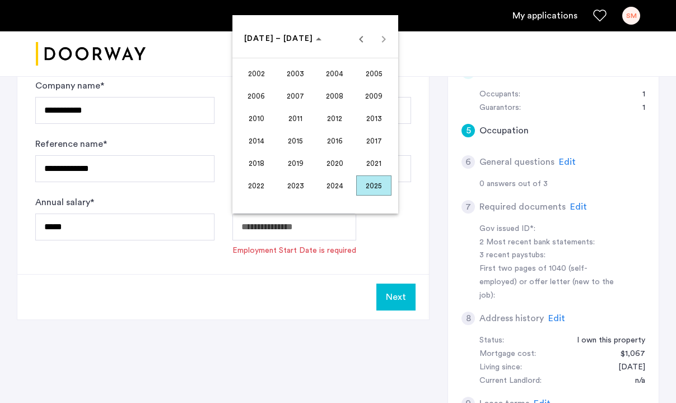
click at [260, 95] on span "2006" at bounding box center [255, 96] width 35 height 20
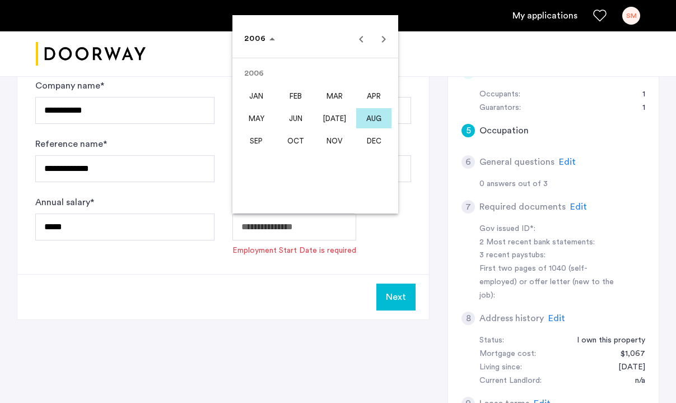
click at [366, 138] on span "DEC" at bounding box center [373, 140] width 35 height 20
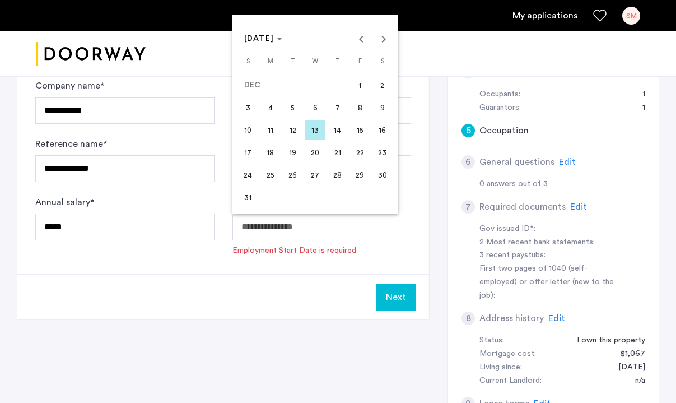
click at [292, 105] on span "5" at bounding box center [293, 107] width 20 height 20
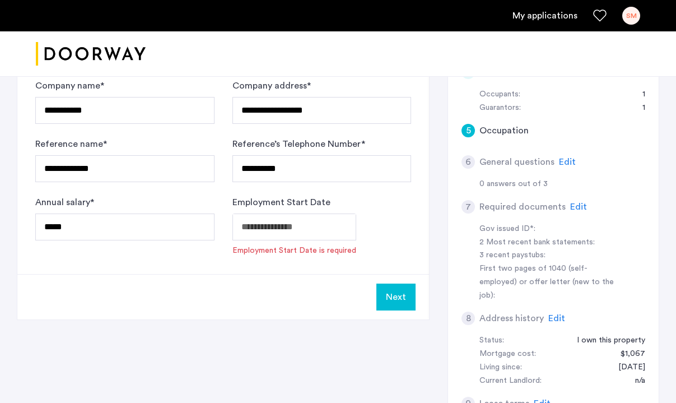
type input "**********"
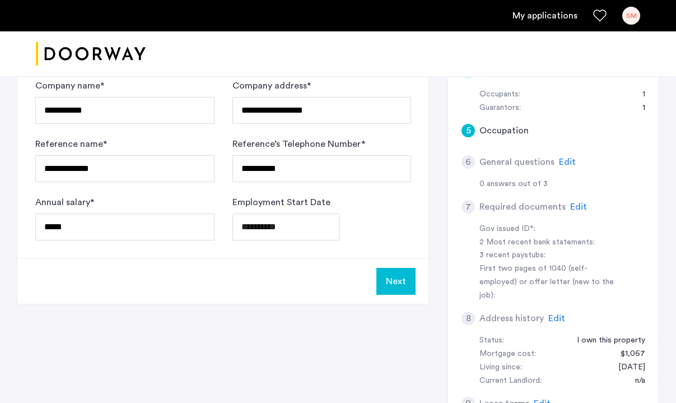
click at [407, 294] on div "Next" at bounding box center [222, 280] width 411 height 45
click at [392, 283] on button "Next" at bounding box center [395, 281] width 39 height 27
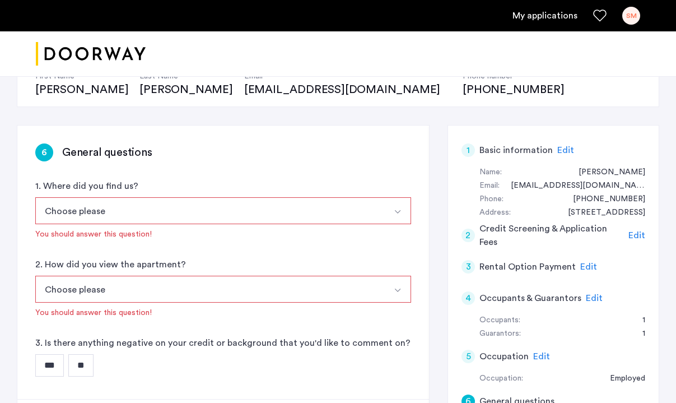
scroll to position [127, 0]
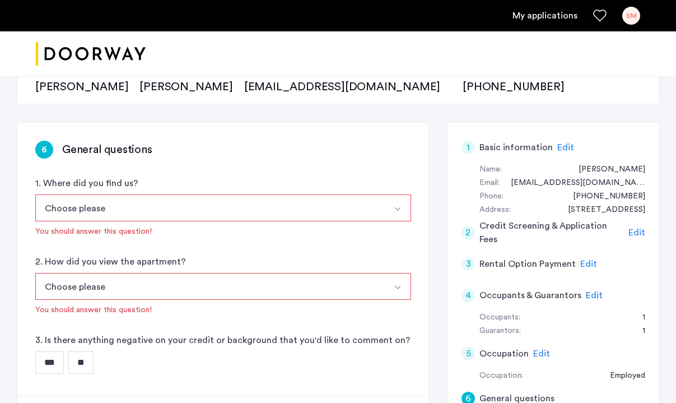
click at [166, 222] on div "Choose please [DOMAIN_NAME][URL][DOMAIN_NAME] [DOMAIN_NAME][URL][DOMAIN_NAME] […" at bounding box center [223, 215] width 376 height 43
click at [152, 216] on button "Choose please" at bounding box center [209, 207] width 349 height 27
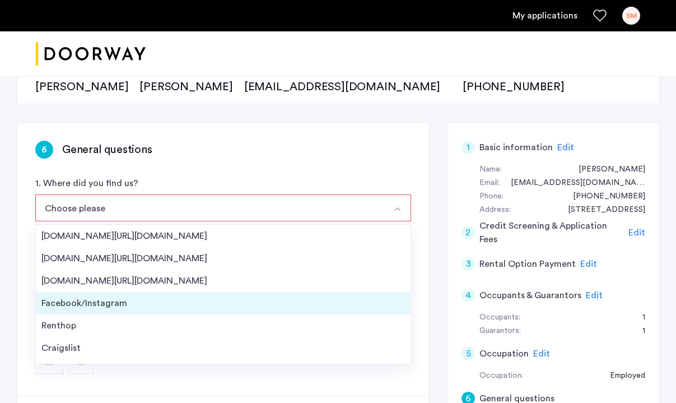
click at [106, 297] on div "Facebook/Instagram" at bounding box center [222, 302] width 363 height 13
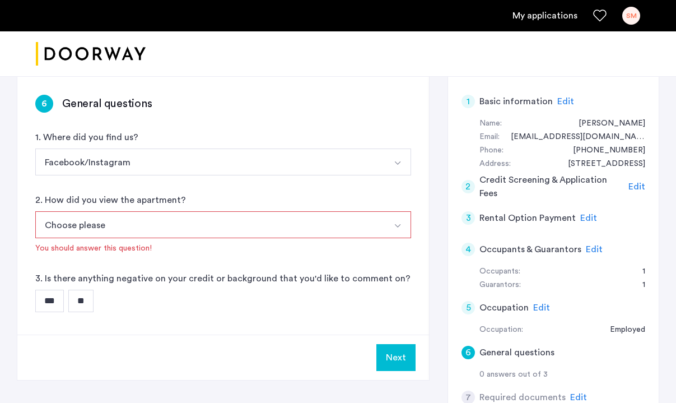
scroll to position [173, 0]
click at [135, 229] on button "Choose please" at bounding box center [209, 223] width 349 height 27
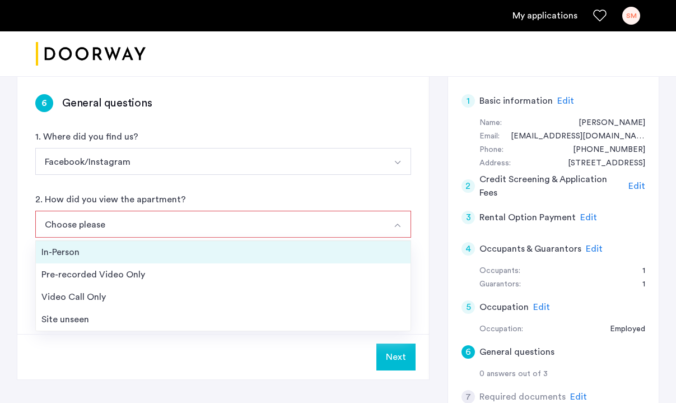
click at [129, 254] on div "In-Person" at bounding box center [222, 251] width 363 height 13
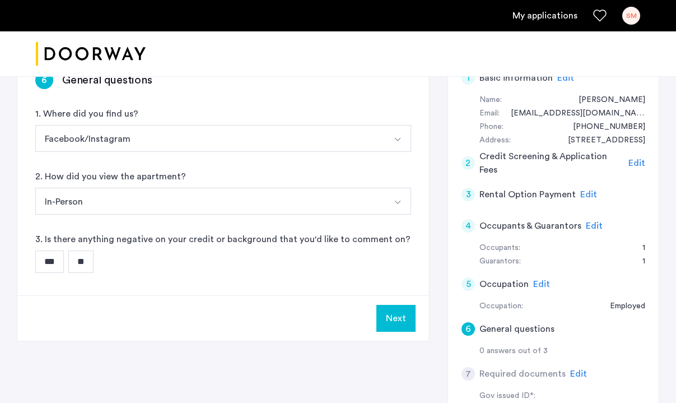
scroll to position [231, 0]
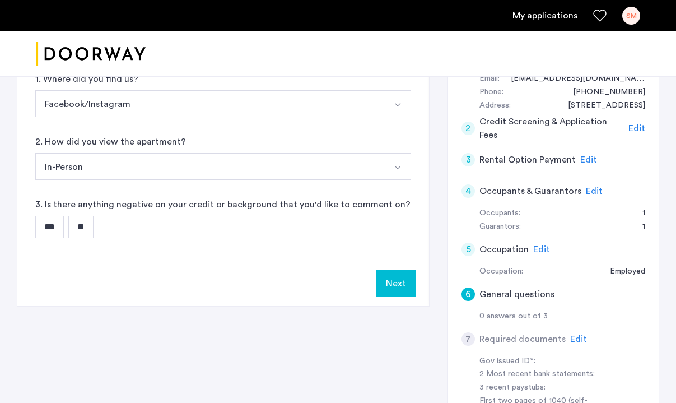
click at [84, 226] on input "**" at bounding box center [80, 227] width 25 height 22
click at [416, 289] on div "Next" at bounding box center [222, 282] width 411 height 45
click at [397, 288] on button "Next" at bounding box center [395, 283] width 39 height 27
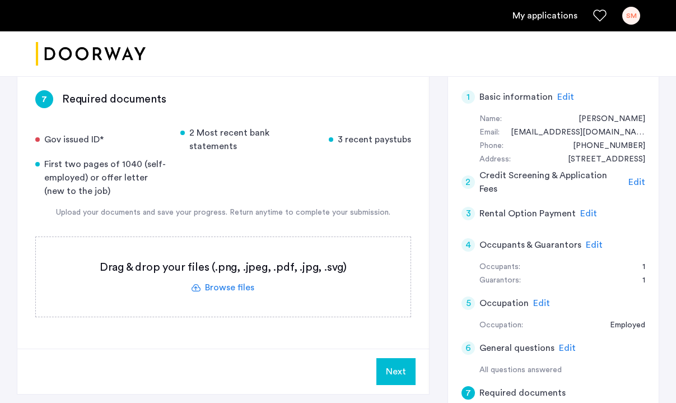
scroll to position [154, 0]
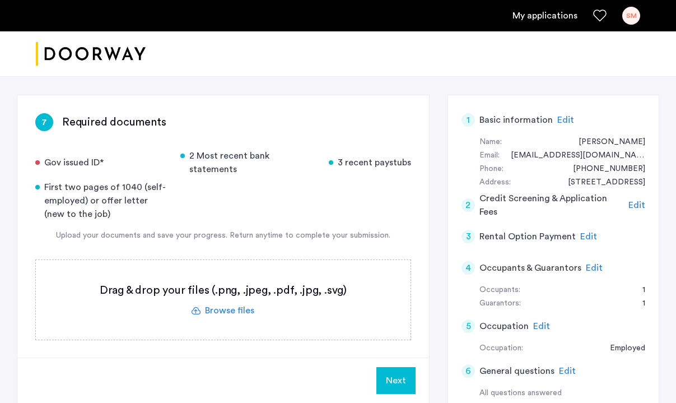
click at [231, 297] on label at bounding box center [223, 299] width 375 height 79
click at [0, 0] on input "file" at bounding box center [0, 0] width 0 height 0
click at [226, 302] on label at bounding box center [223, 299] width 375 height 79
click at [0, 0] on input "file" at bounding box center [0, 0] width 0 height 0
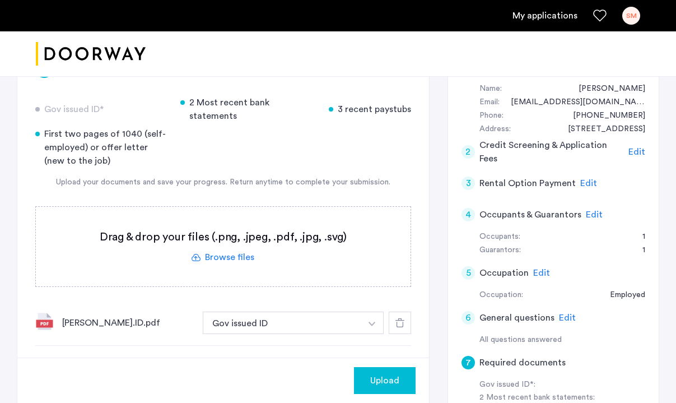
scroll to position [207, 0]
click at [226, 241] on label at bounding box center [223, 246] width 375 height 79
click at [0, 0] on input "file" at bounding box center [0, 0] width 0 height 0
click at [229, 255] on label at bounding box center [223, 246] width 375 height 79
click at [0, 0] on input "file" at bounding box center [0, 0] width 0 height 0
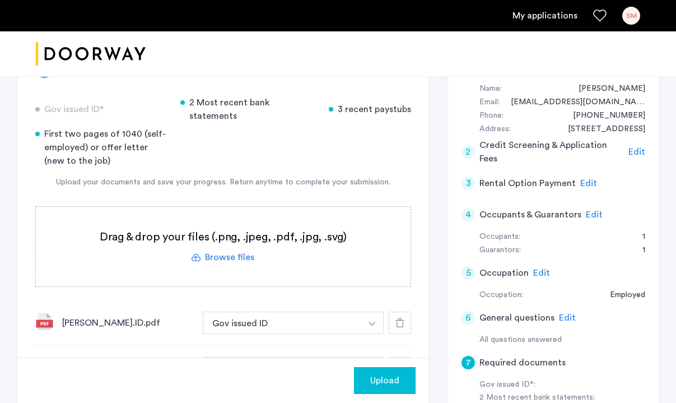
click at [231, 242] on label at bounding box center [223, 246] width 375 height 79
click at [0, 0] on input "file" at bounding box center [0, 0] width 0 height 0
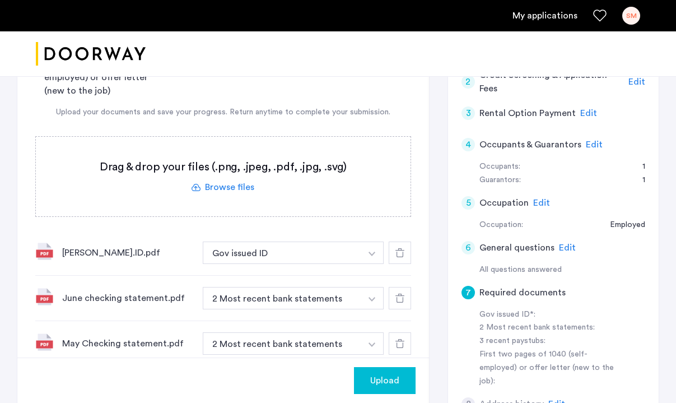
scroll to position [227, 0]
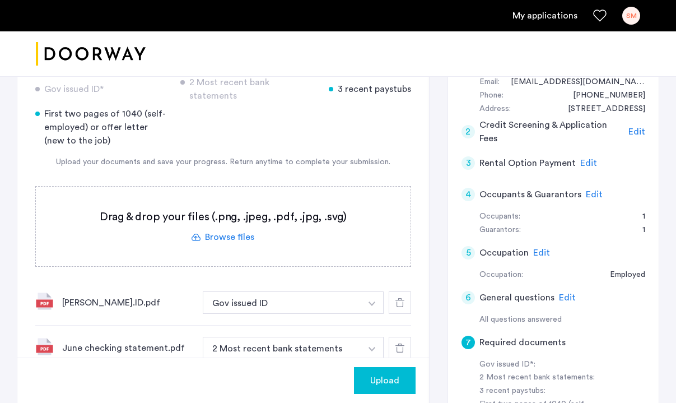
click at [213, 222] on label at bounding box center [223, 225] width 375 height 79
click at [0, 0] on input "file" at bounding box center [0, 0] width 0 height 0
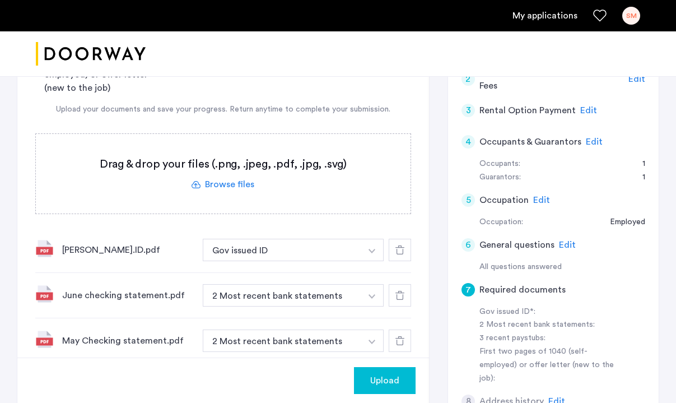
scroll to position [248, 0]
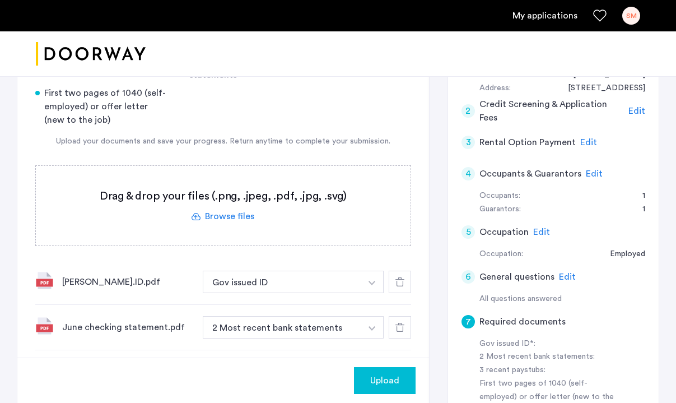
click at [201, 206] on label at bounding box center [223, 205] width 375 height 79
click at [0, 0] on input "file" at bounding box center [0, 0] width 0 height 0
click at [227, 208] on label at bounding box center [223, 205] width 375 height 79
click at [0, 0] on input "file" at bounding box center [0, 0] width 0 height 0
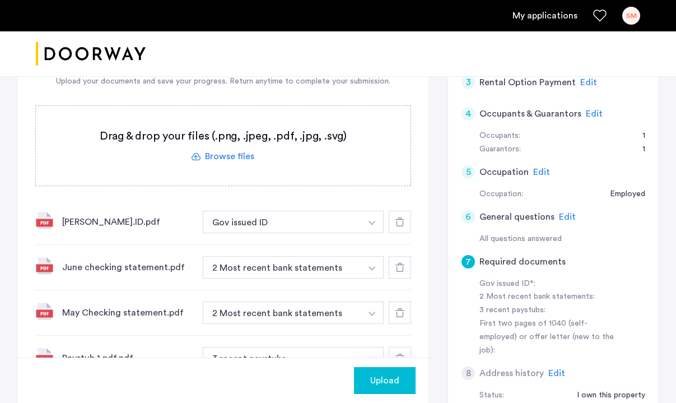
scroll to position [258, 0]
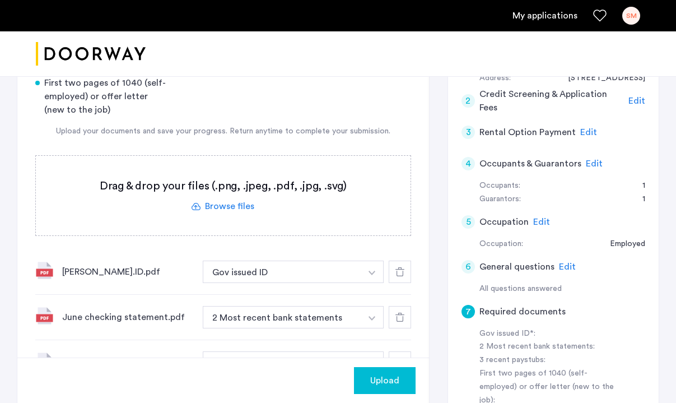
click at [213, 187] on label at bounding box center [223, 195] width 375 height 79
click at [0, 0] on input "file" at bounding box center [0, 0] width 0 height 0
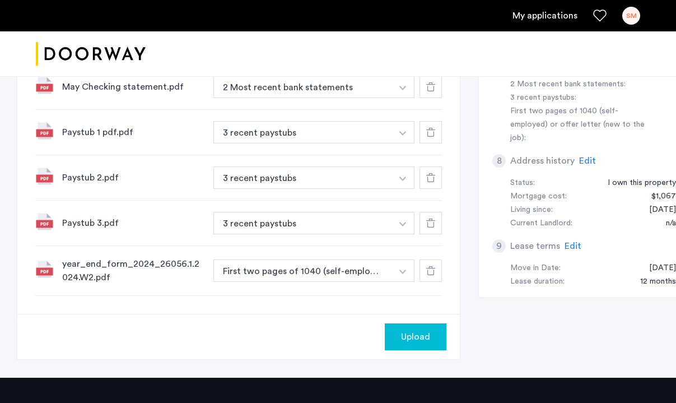
scroll to position [521, 0]
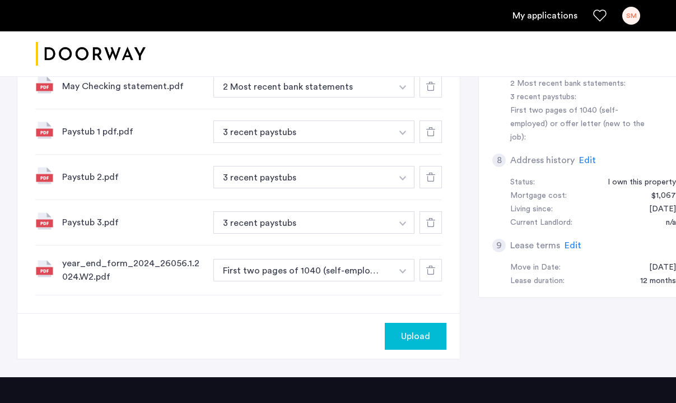
click at [401, 334] on span "Upload" at bounding box center [415, 335] width 29 height 13
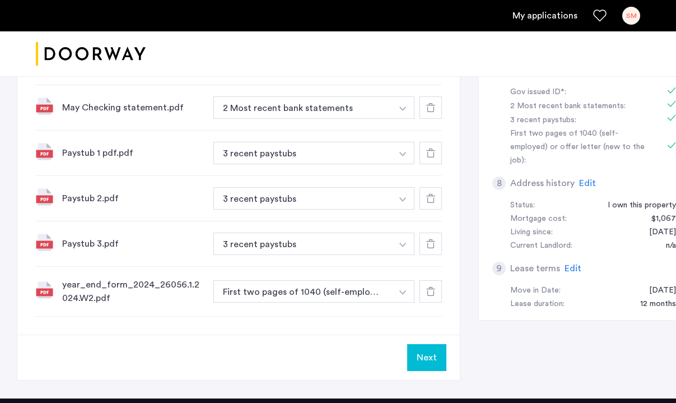
scroll to position [629, 0]
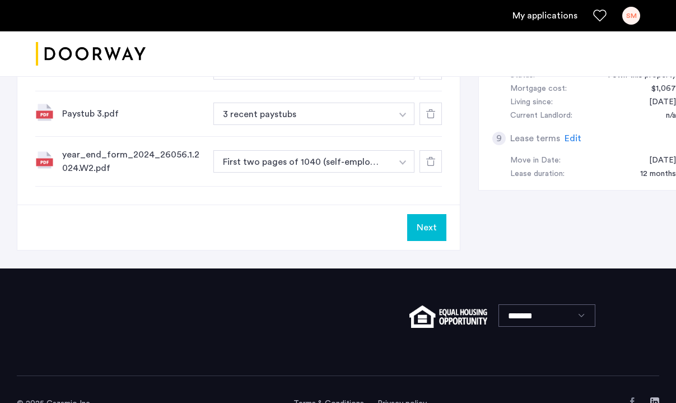
click at [411, 227] on button "Next" at bounding box center [426, 227] width 39 height 27
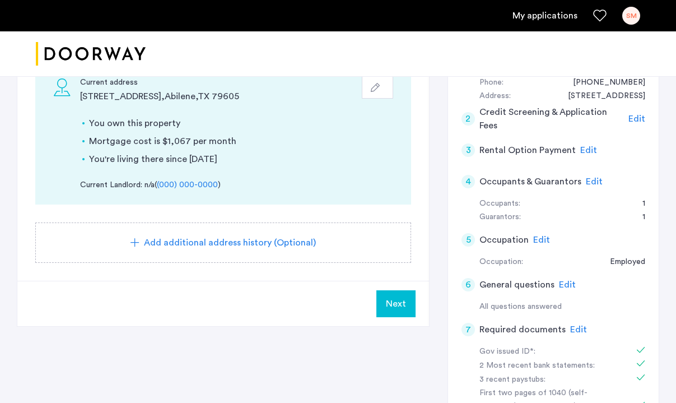
scroll to position [240, 0]
click at [398, 305] on span "Next" at bounding box center [396, 303] width 20 height 13
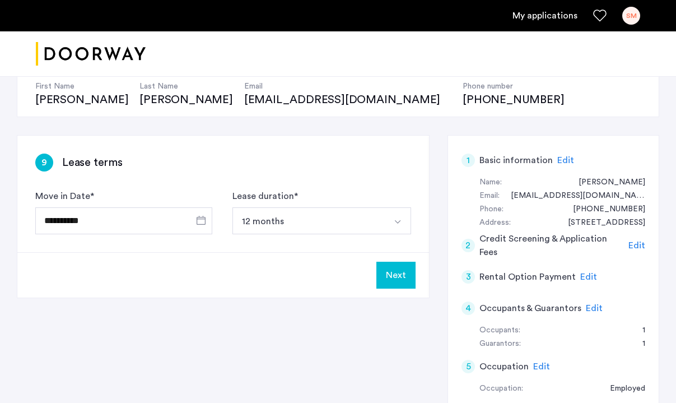
scroll to position [119, 0]
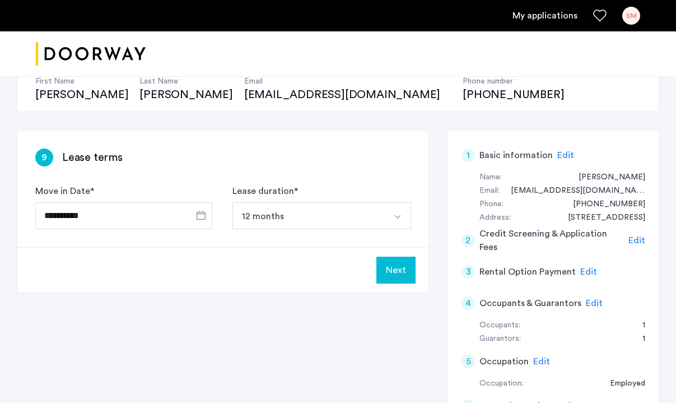
click at [389, 268] on button "Next" at bounding box center [395, 269] width 39 height 27
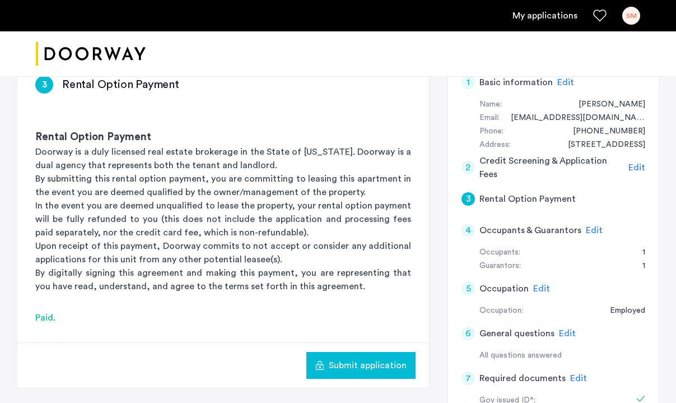
scroll to position [229, 0]
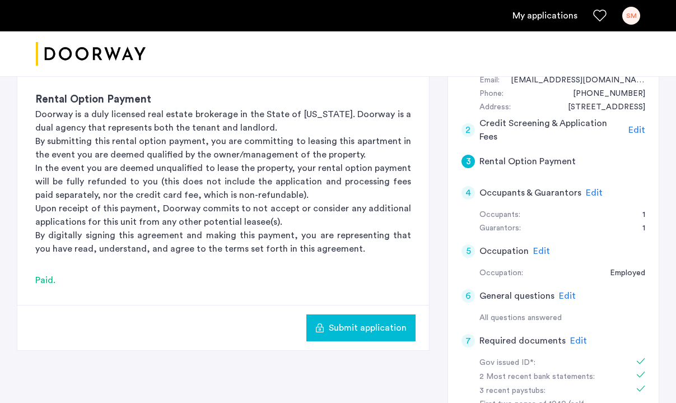
click at [359, 325] on span "Submit application" at bounding box center [368, 327] width 78 height 13
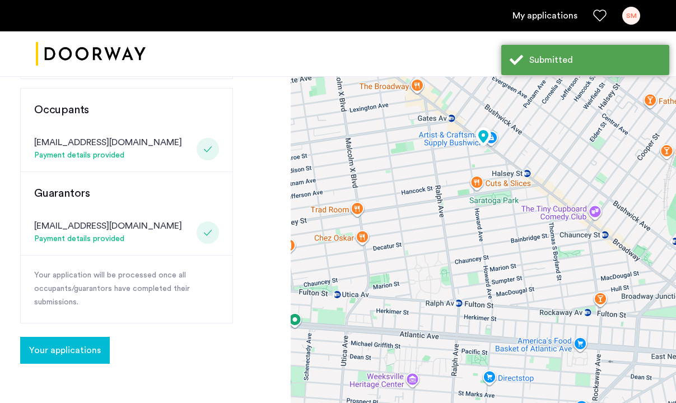
scroll to position [256, 0]
click at [85, 344] on span "Your applications" at bounding box center [65, 350] width 72 height 13
